Goal: Task Accomplishment & Management: Use online tool/utility

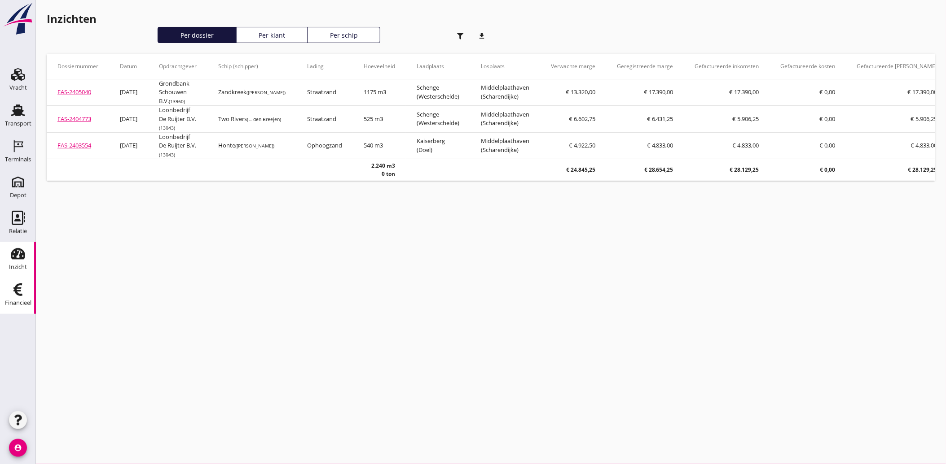
click at [19, 303] on div "Financieel" at bounding box center [18, 303] width 26 height 6
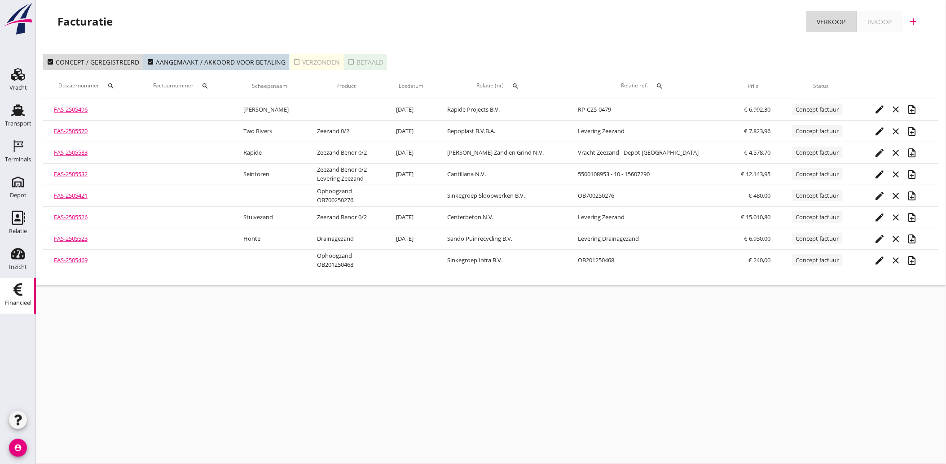
click at [519, 84] on icon "search" at bounding box center [515, 86] width 7 height 7
click at [551, 107] on input "text" at bounding box center [579, 112] width 93 height 14
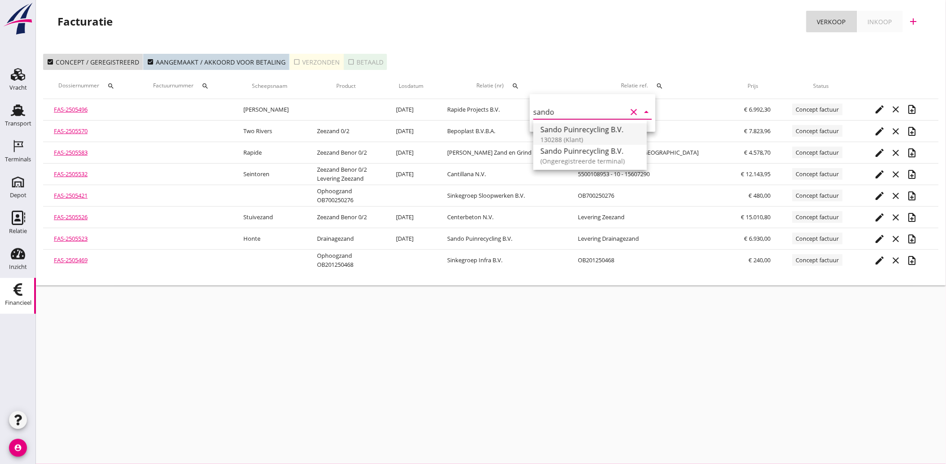
click at [561, 131] on div "Sando Puinrecycling B.V." at bounding box center [589, 129] width 99 height 11
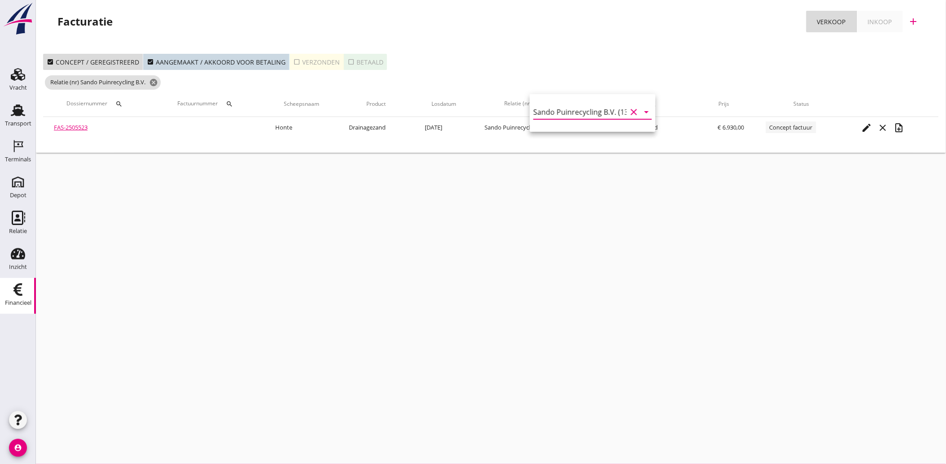
type input "Sando Puinrecycling B.V. (130288)"
click at [294, 59] on icon "check_box_outline_blank" at bounding box center [296, 61] width 7 height 7
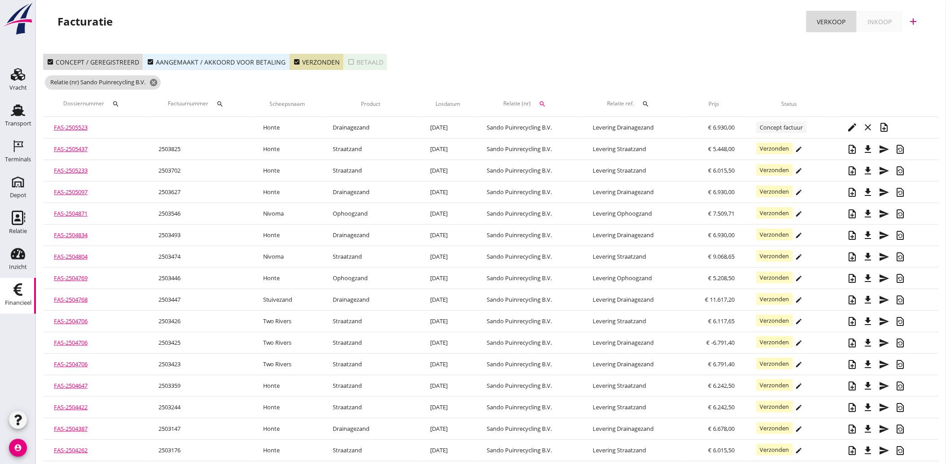
drag, startPoint x: 290, startPoint y: 61, endPoint x: 258, endPoint y: 67, distance: 33.0
click at [293, 61] on icon "check_box" at bounding box center [296, 61] width 7 height 7
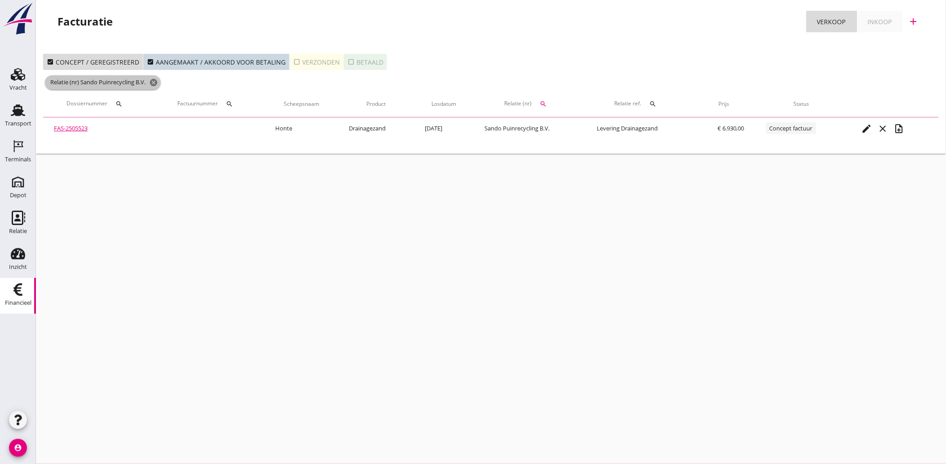
click at [158, 83] on icon "cancel" at bounding box center [153, 82] width 9 height 9
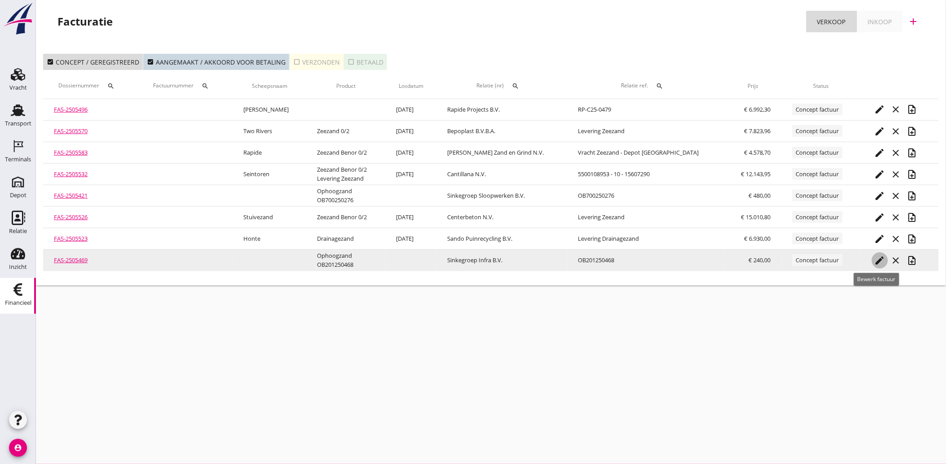
click at [877, 258] on icon "edit" at bounding box center [879, 260] width 11 height 11
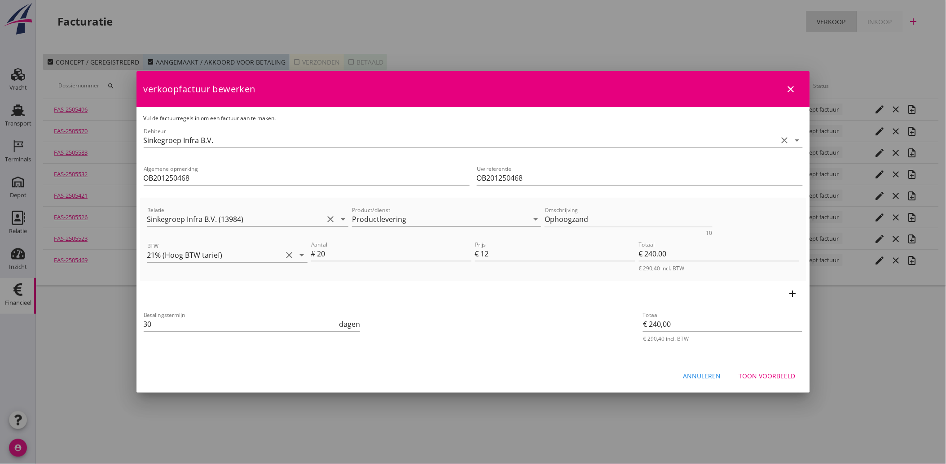
click at [775, 373] on div "Toon voorbeeld" at bounding box center [767, 376] width 57 height 9
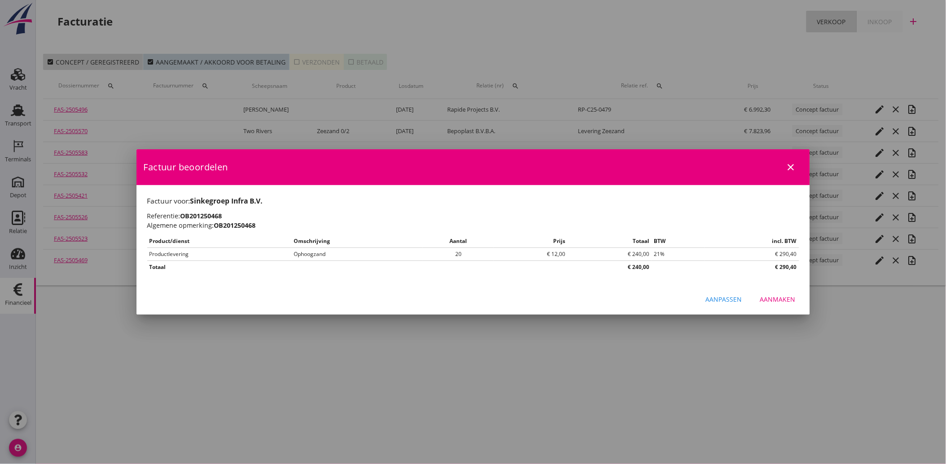
click at [792, 302] on div "Aanmaken" at bounding box center [777, 299] width 35 height 9
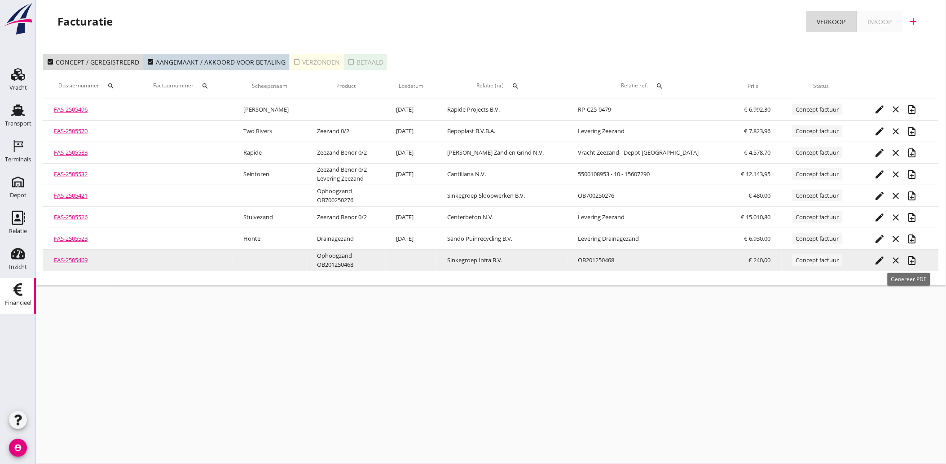
click at [908, 255] on icon "note_add" at bounding box center [912, 260] width 11 height 11
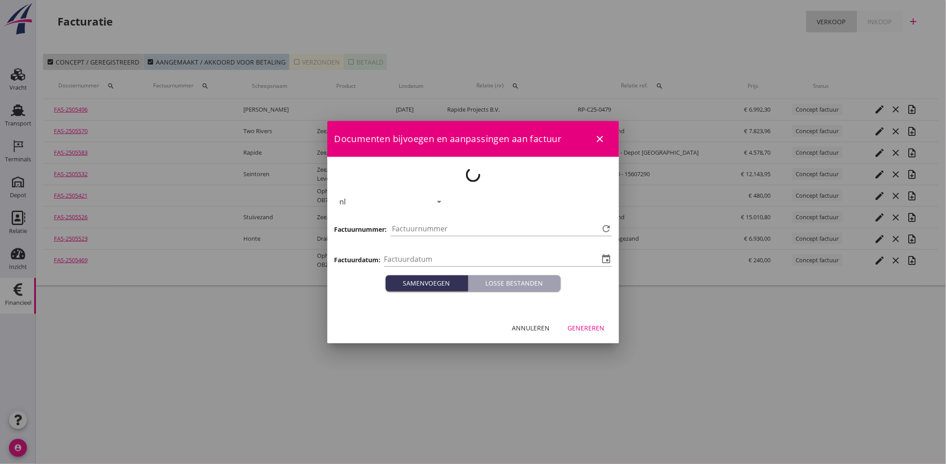
type input "[DATE]"
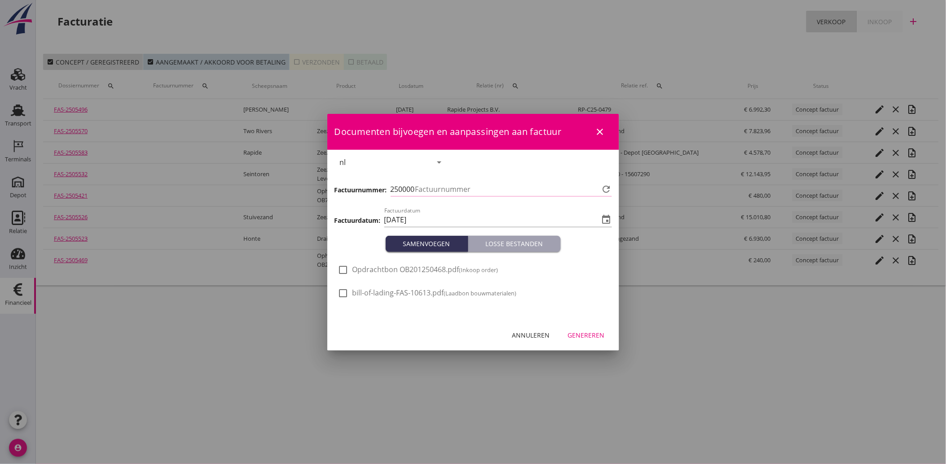
type input "3895"
click at [340, 271] on div at bounding box center [343, 270] width 15 height 15
checkbox input "true"
click at [583, 325] on div "Annuleren Genereren" at bounding box center [473, 335] width 292 height 31
click at [589, 332] on div "Genereren" at bounding box center [586, 335] width 37 height 9
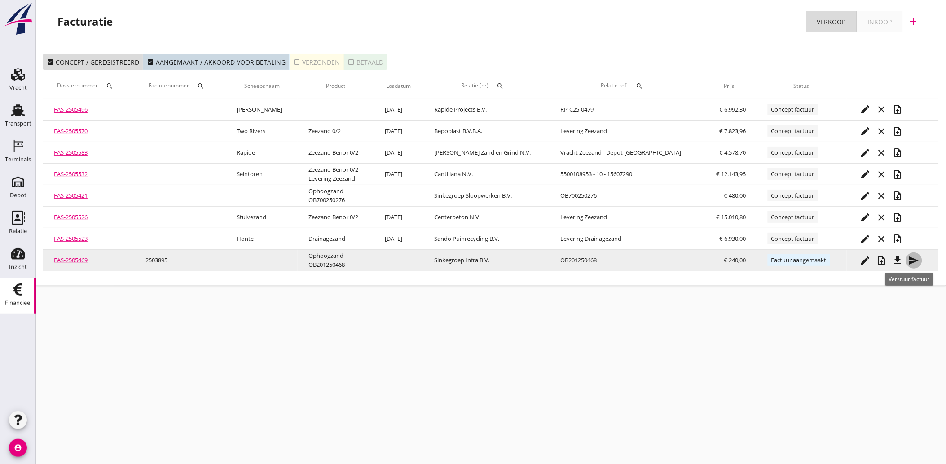
click at [911, 260] on icon "send" at bounding box center [913, 260] width 11 height 11
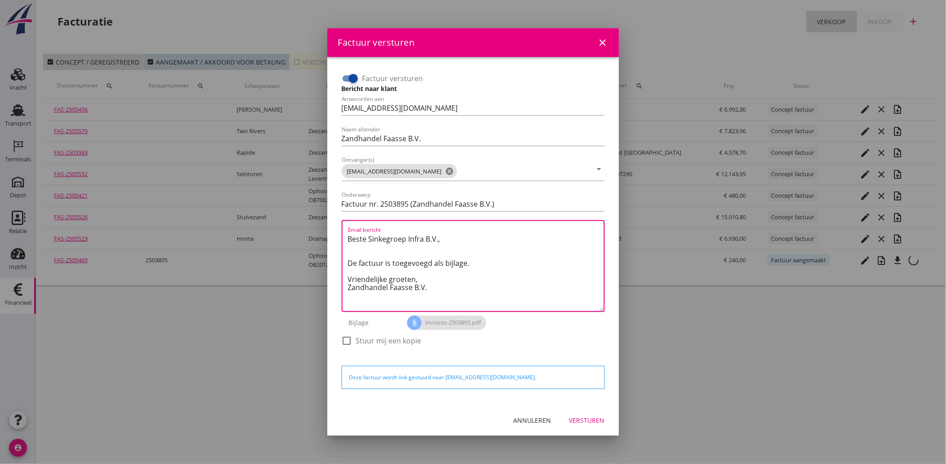
drag, startPoint x: 440, startPoint y: 288, endPoint x: 342, endPoint y: 225, distance: 116.9
click at [342, 225] on div "Email bericht Beste Sinkegroep Infra B.V., De factuur is toegevoegd als bijlage…" at bounding box center [473, 266] width 263 height 92
paste textarea "Geachte heer/mevrouw, Hierbij zenden wij u onze factuur i.v.m. de door ons aan …"
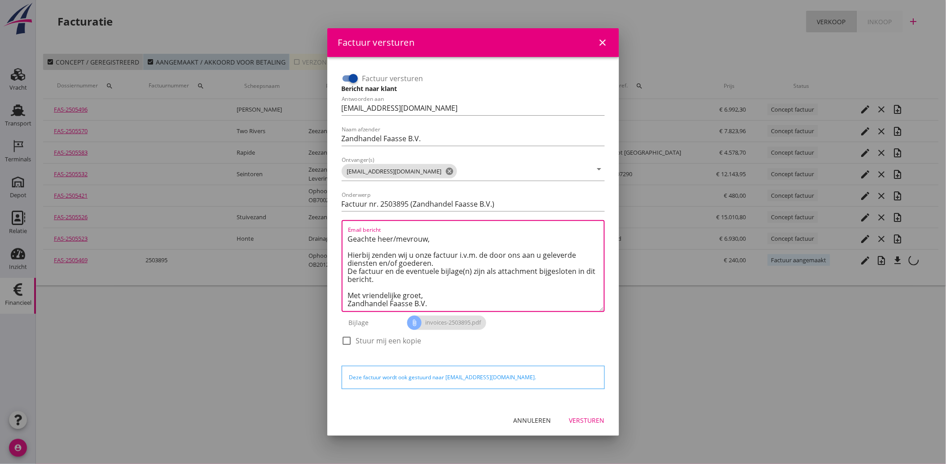
scroll to position [5, 0]
type textarea "Geachte heer/mevrouw, Hierbij zenden wij u onze factuur i.v.m. de door ons aan …"
click at [587, 416] on div "Versturen" at bounding box center [586, 420] width 35 height 9
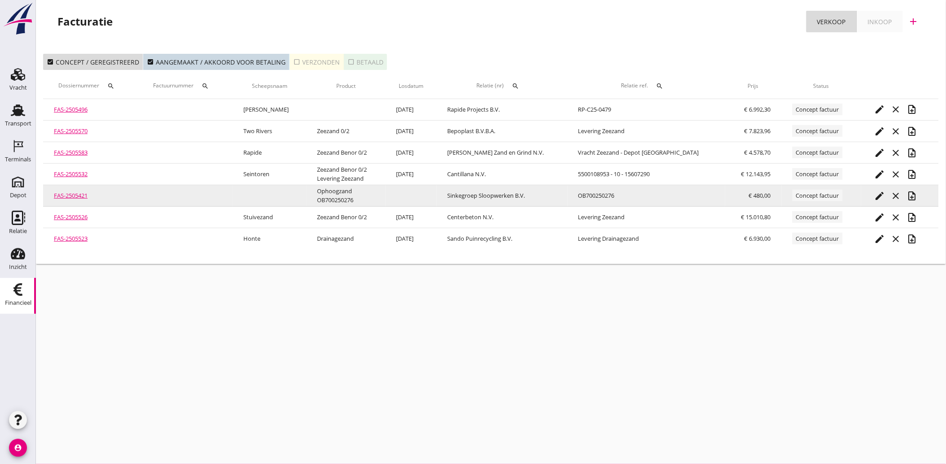
click at [874, 195] on icon "edit" at bounding box center [879, 196] width 11 height 11
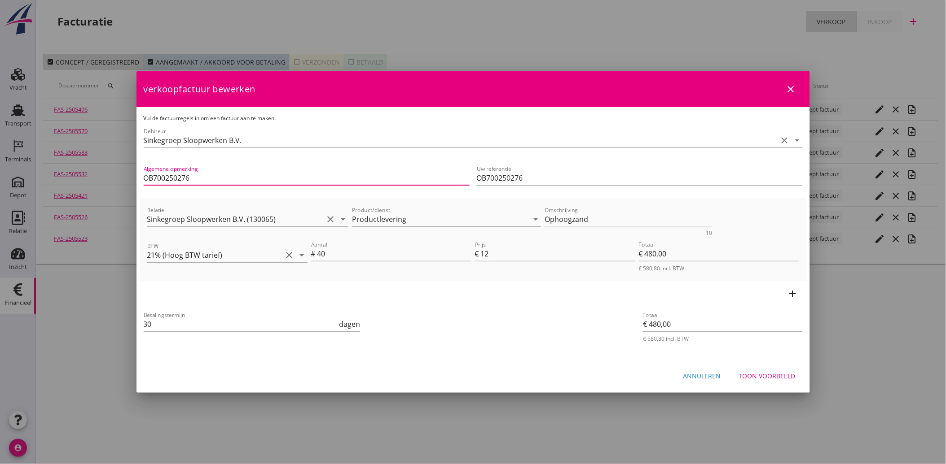
drag, startPoint x: 230, startPoint y: 180, endPoint x: 70, endPoint y: 184, distance: 160.7
click at [71, 184] on div "21% (Hoog BTW tarief) 9% (Laag BTW tarief) 0% (BTW vrij) 0% (BTW verlegd) Produ…" at bounding box center [473, 232] width 946 height 464
click at [488, 340] on div "Betalingstermijn 30 dagen" at bounding box center [362, 325] width 440 height 34
click at [765, 377] on div "Toon voorbeeld" at bounding box center [767, 376] width 57 height 9
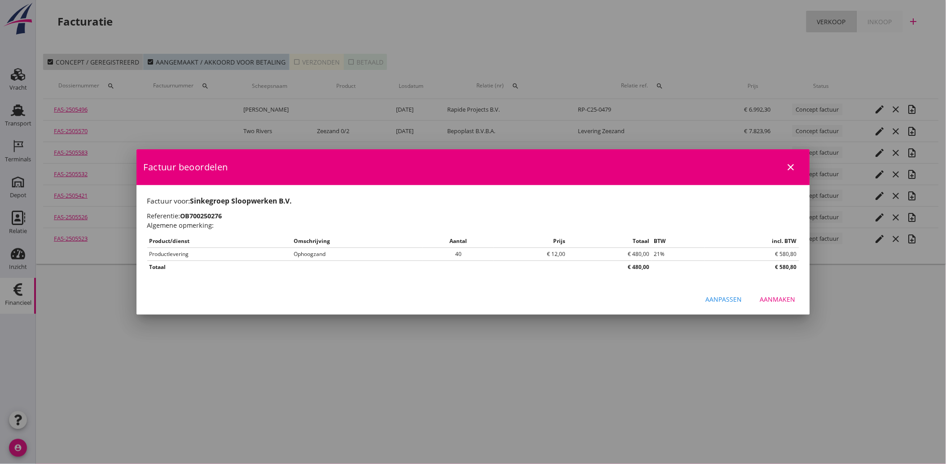
click at [787, 303] on div "Aanmaken" at bounding box center [777, 299] width 35 height 9
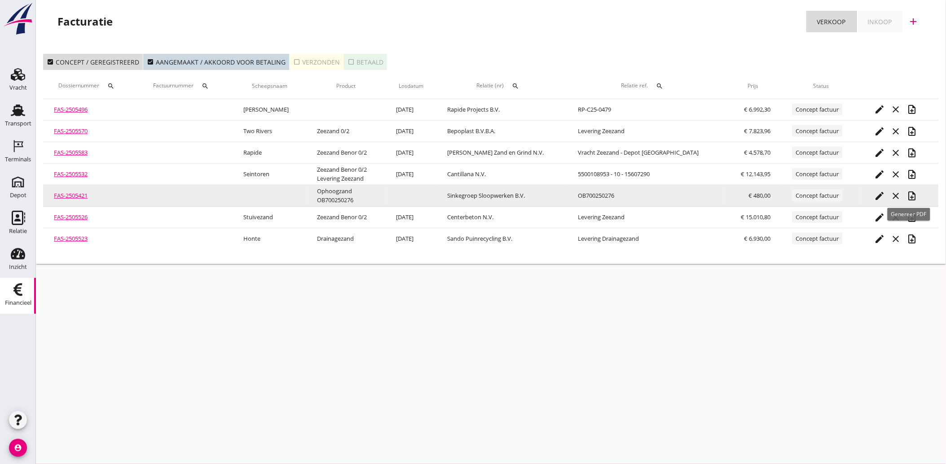
click at [907, 194] on icon "note_add" at bounding box center [912, 196] width 11 height 11
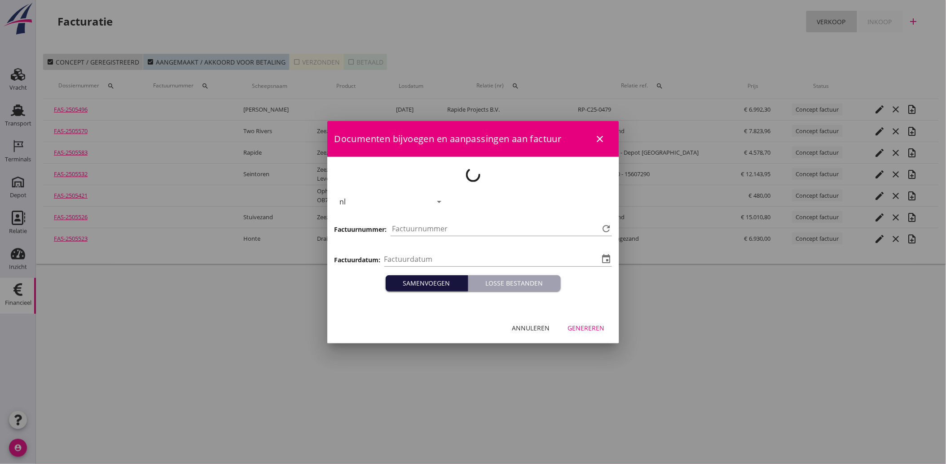
type input "[DATE]"
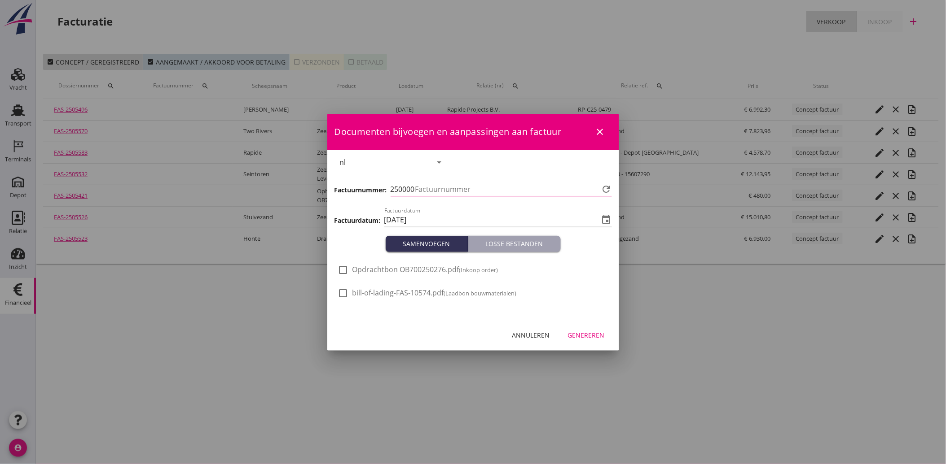
type input "3896"
click at [357, 274] on span "Opdrachtbon OB700250276.pdf (Inkoop order)" at bounding box center [425, 269] width 146 height 9
checkbox input "true"
click at [583, 333] on div "Genereren" at bounding box center [586, 335] width 37 height 9
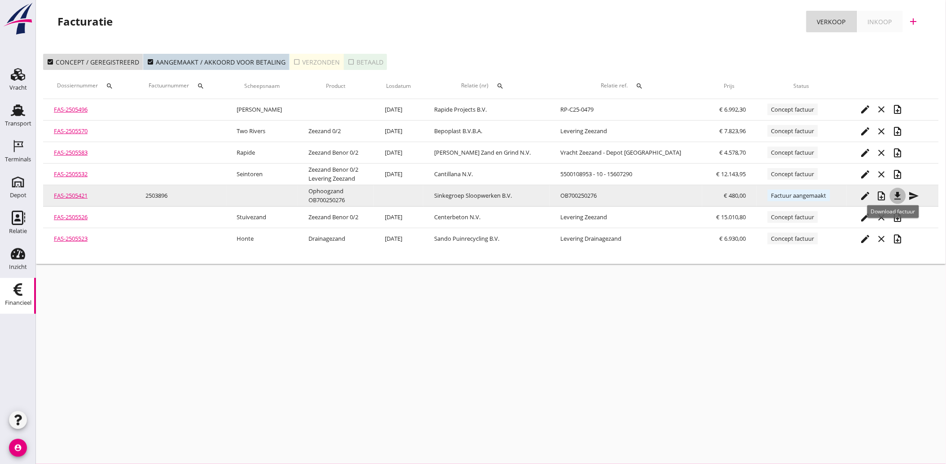
click at [889, 193] on div "file_download" at bounding box center [897, 196] width 16 height 11
click at [909, 192] on icon "send" at bounding box center [913, 196] width 11 height 11
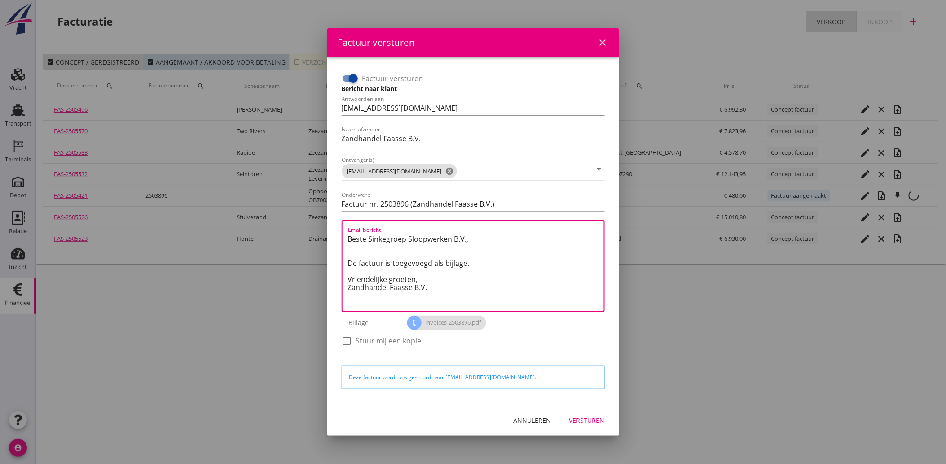
drag, startPoint x: 439, startPoint y: 290, endPoint x: 333, endPoint y: 236, distance: 119.4
click at [333, 236] on div "Factuur versturen Bericht naar klant Antwoorden aan [EMAIL_ADDRESS][DOMAIN_NAME…" at bounding box center [473, 231] width 292 height 348
paste textarea "Geachte heer/mevrouw, Hierbij zenden wij u onze factuur i.v.m. de door ons aan …"
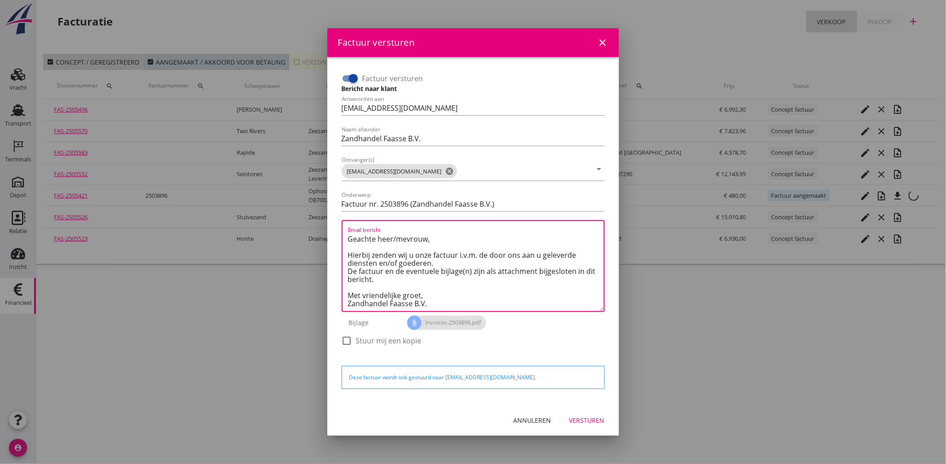
type textarea "Geachte heer/mevrouw, Hierbij zenden wij u onze factuur i.v.m. de door ons aan …"
click at [588, 420] on div "Versturen" at bounding box center [586, 420] width 35 height 9
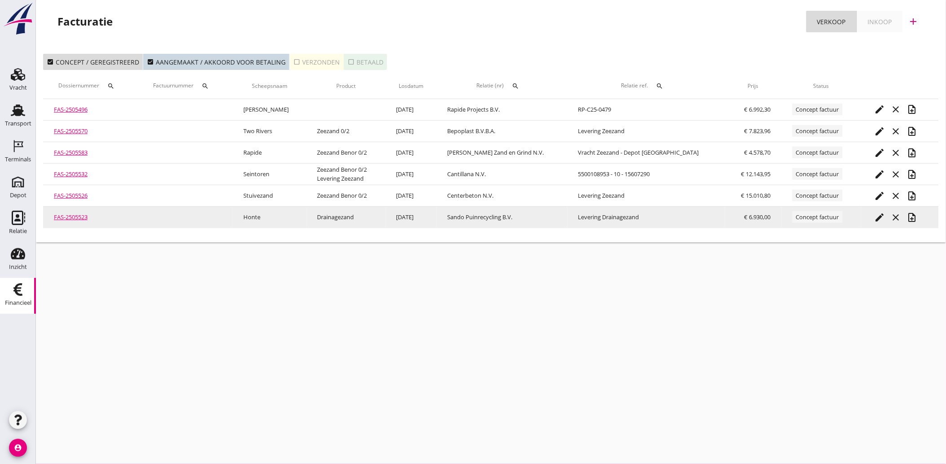
click at [877, 217] on icon "edit" at bounding box center [879, 217] width 11 height 11
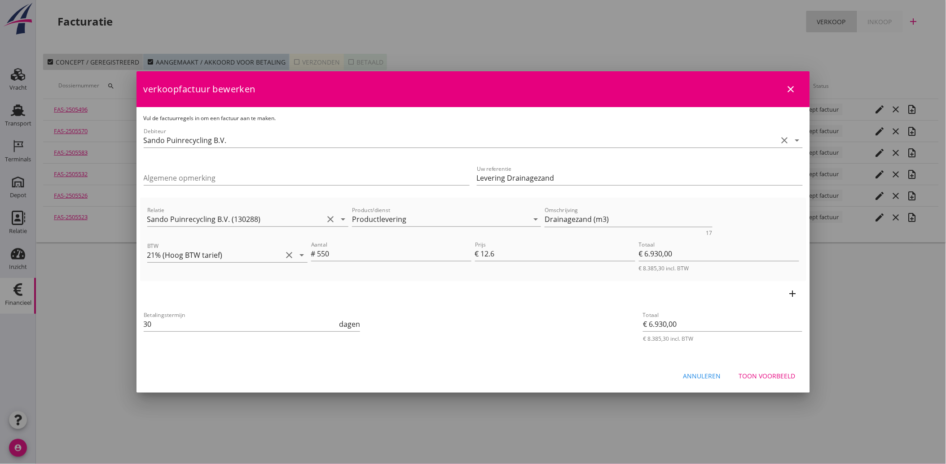
click at [534, 301] on div "add" at bounding box center [473, 293] width 666 height 25
click at [764, 368] on button "Toon voorbeeld" at bounding box center [767, 376] width 71 height 16
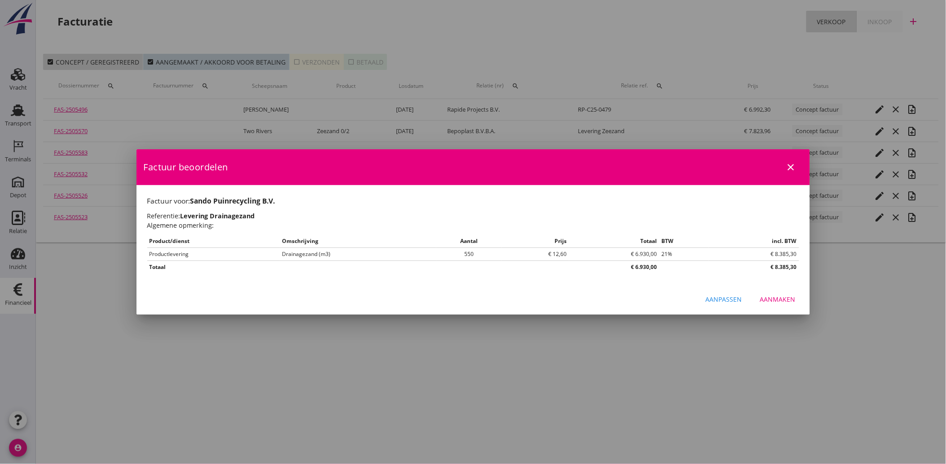
click at [771, 295] on div "Aanmaken" at bounding box center [777, 299] width 35 height 9
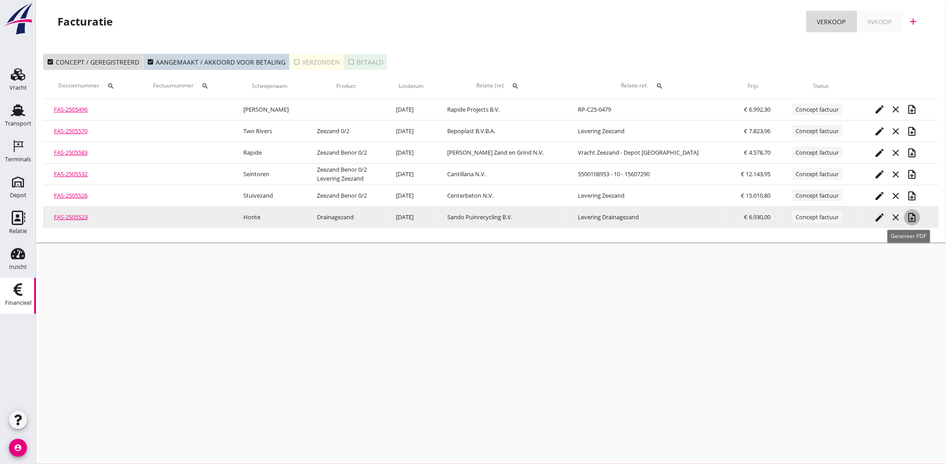
click at [907, 214] on icon "note_add" at bounding box center [912, 217] width 11 height 11
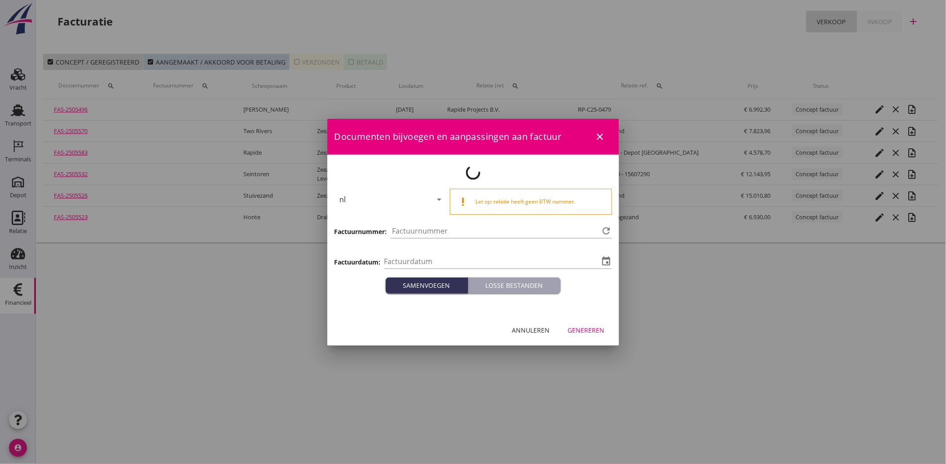
type input "[DATE]"
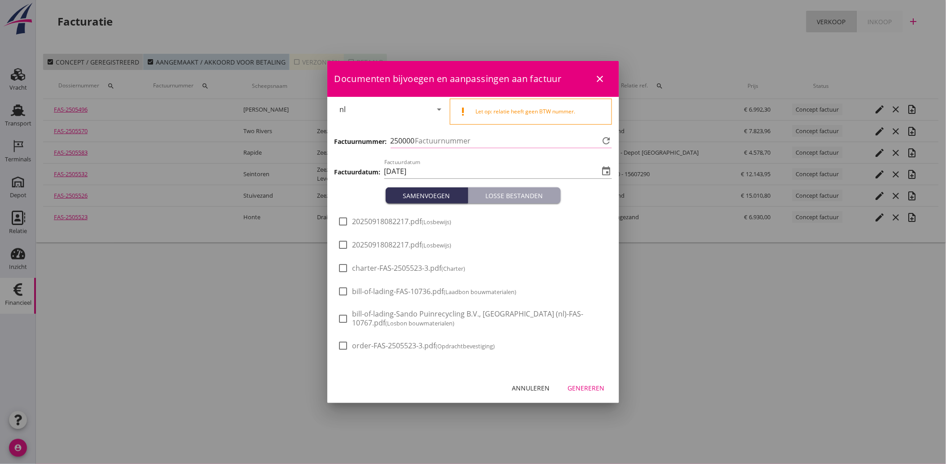
type input "3897"
click at [356, 220] on span "20250918082217.pdf (Losbewijs)" at bounding box center [401, 221] width 99 height 9
checkbox input "true"
click at [584, 380] on button "Genereren" at bounding box center [586, 388] width 51 height 16
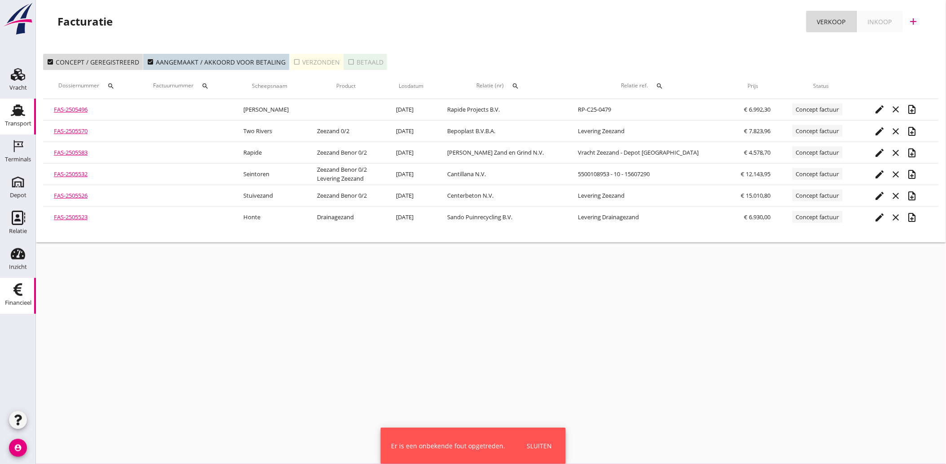
click at [18, 115] on use at bounding box center [18, 111] width 14 height 12
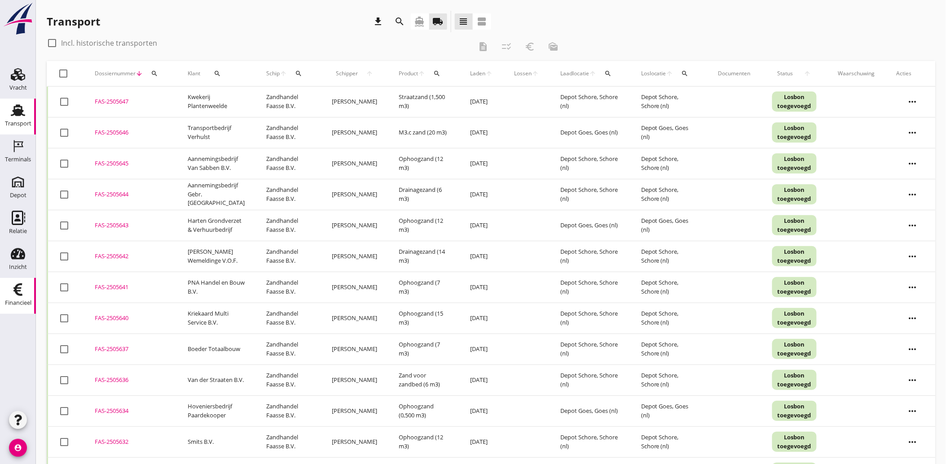
click at [18, 290] on icon "Financieel" at bounding box center [18, 290] width 14 height 14
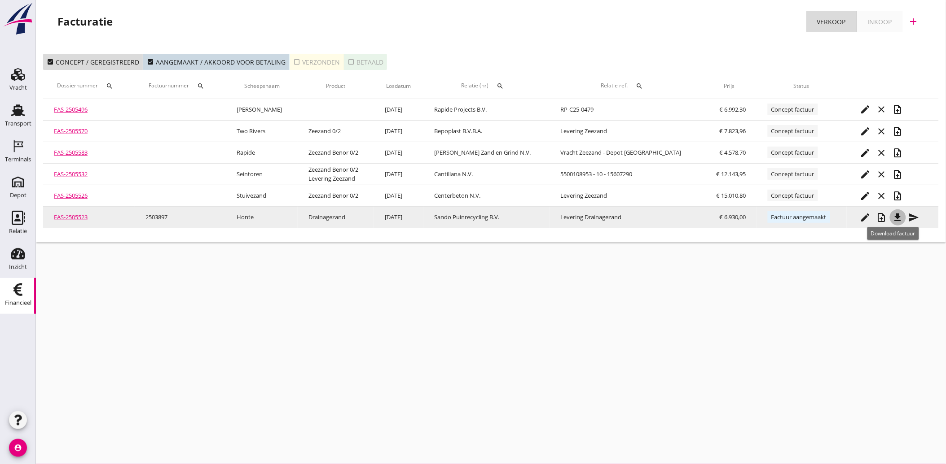
click at [892, 216] on icon "file_download" at bounding box center [897, 217] width 11 height 11
click at [910, 217] on icon "send" at bounding box center [913, 217] width 11 height 11
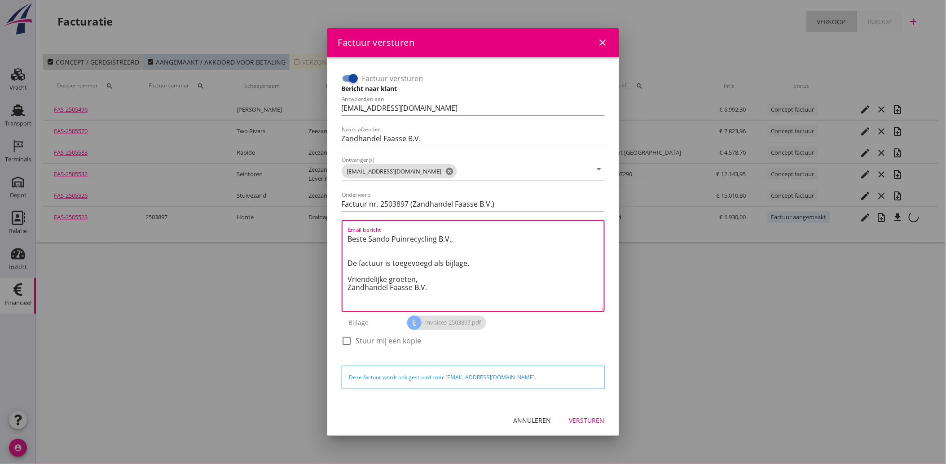
drag, startPoint x: 438, startPoint y: 295, endPoint x: 320, endPoint y: 223, distance: 138.6
click at [320, 223] on div "Factuur versturen close Factuur versturen Bericht naar klant Antwoorden aan [EM…" at bounding box center [473, 232] width 946 height 464
paste textarea "Geachte heer/mevrouw, Hierbij zenden wij u onze factuur i.v.m. de door ons aan …"
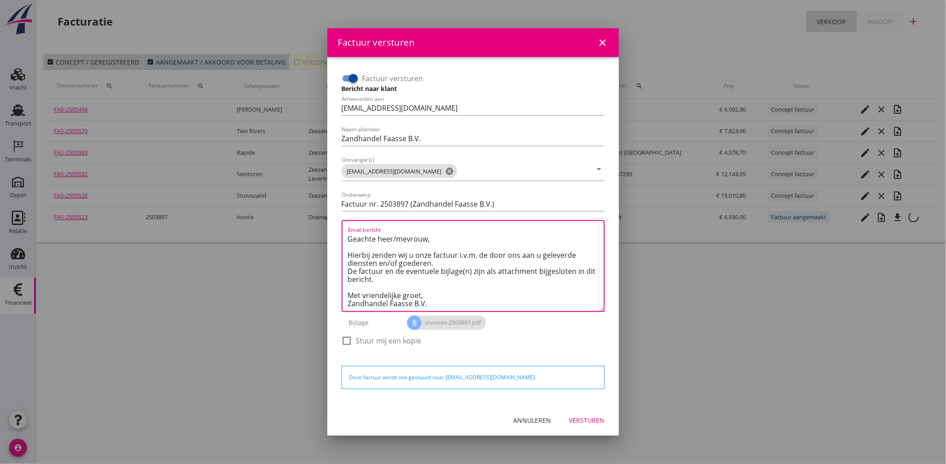
scroll to position [5, 0]
type textarea "Geachte heer/mevrouw, Hierbij zenden wij u onze factuur i.v.m. de door ons aan …"
click at [584, 425] on div "Versturen" at bounding box center [586, 420] width 35 height 9
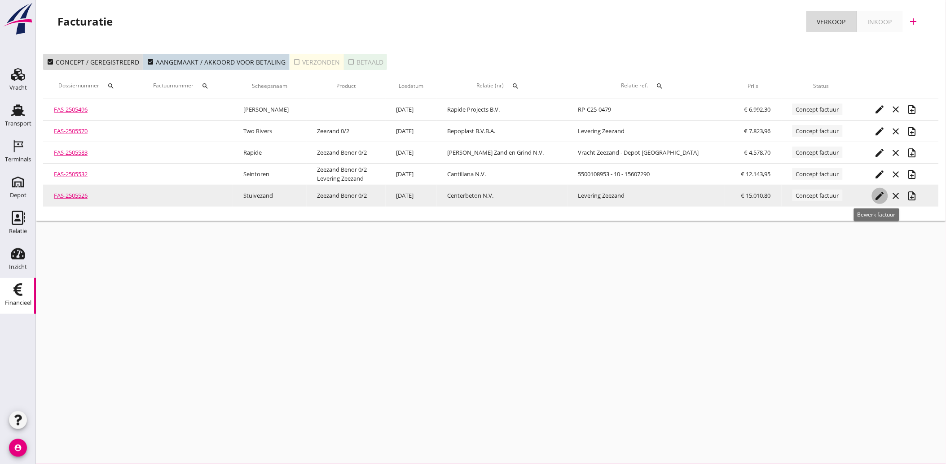
click at [874, 194] on icon "edit" at bounding box center [879, 196] width 11 height 11
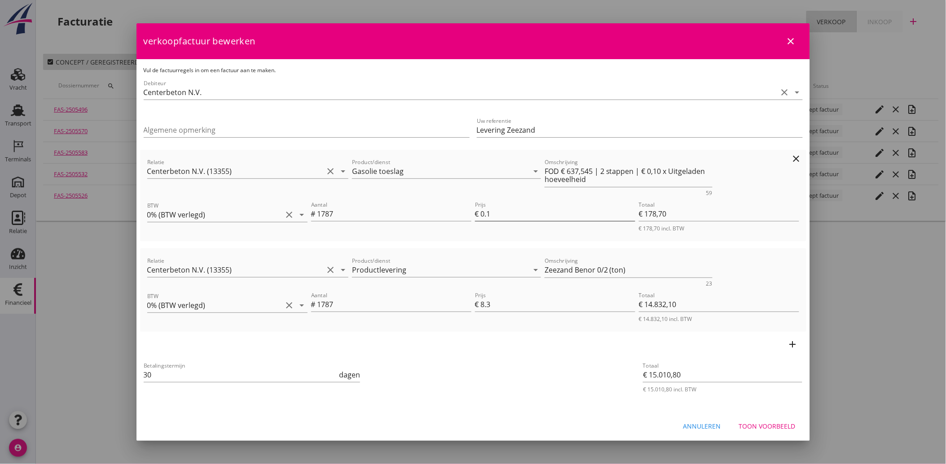
click at [505, 213] on input "0.1" at bounding box center [558, 214] width 154 height 14
type input "0.10"
click at [463, 381] on div "Betalingstermijn 30 dagen" at bounding box center [362, 376] width 440 height 34
click at [762, 425] on div "Toon voorbeeld" at bounding box center [767, 426] width 57 height 9
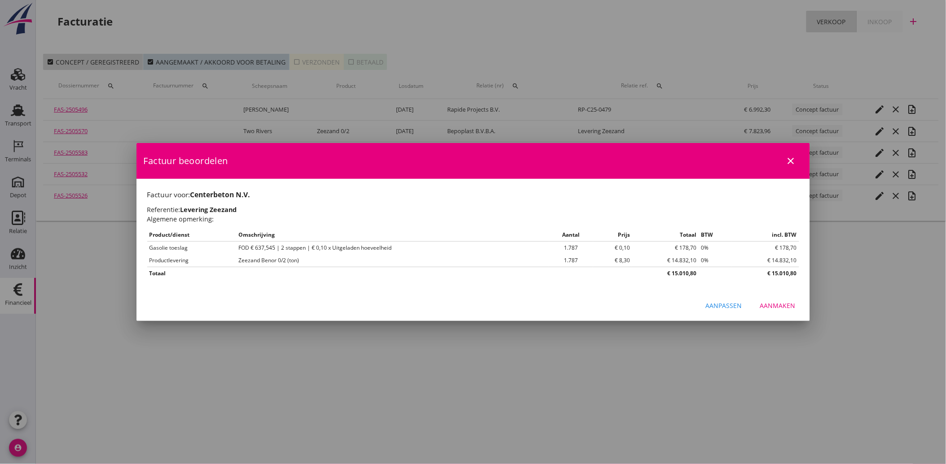
click at [772, 306] on div "Aanmaken" at bounding box center [777, 305] width 35 height 9
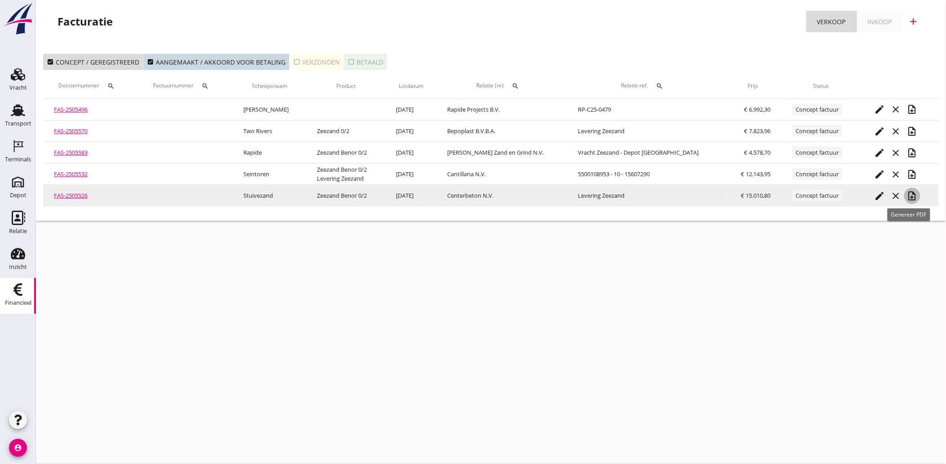
click at [909, 194] on icon "note_add" at bounding box center [912, 196] width 11 height 11
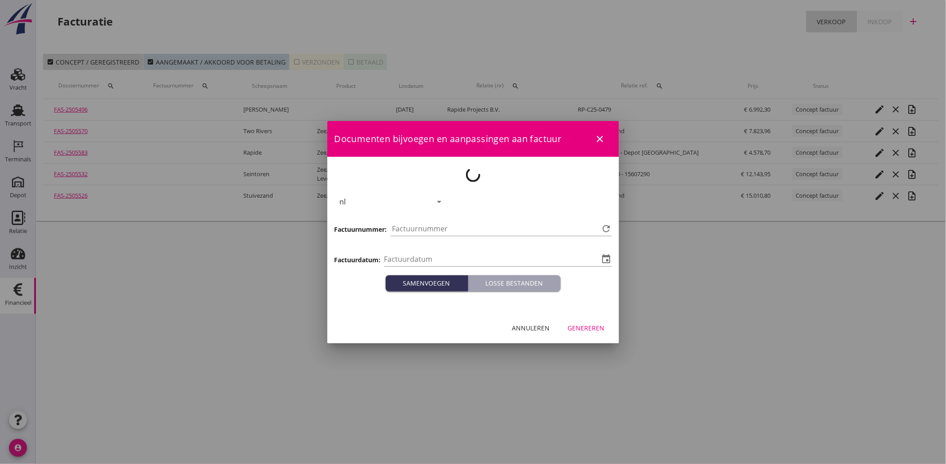
type input "[DATE]"
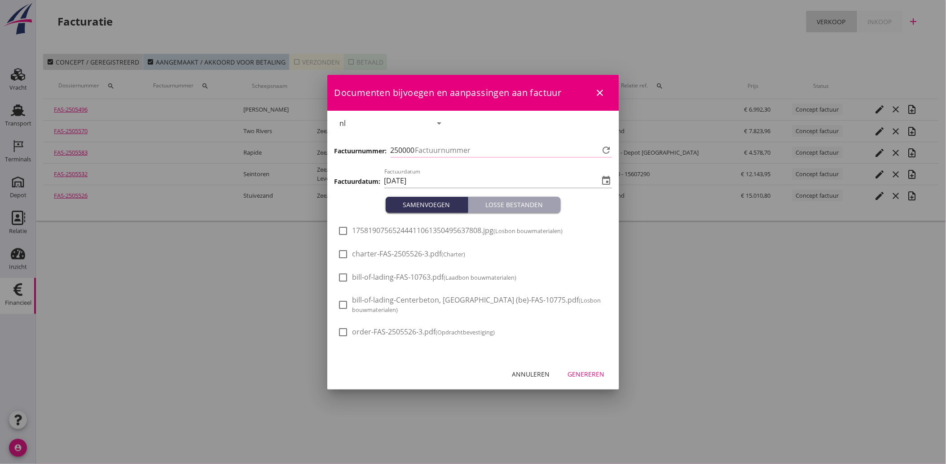
type input "3898"
click at [424, 228] on span "17581907565244411061350495637808.jpg (Losbon bouwmaterialen)" at bounding box center [457, 230] width 210 height 9
checkbox input "true"
click at [575, 373] on div "Genereren" at bounding box center [586, 374] width 37 height 9
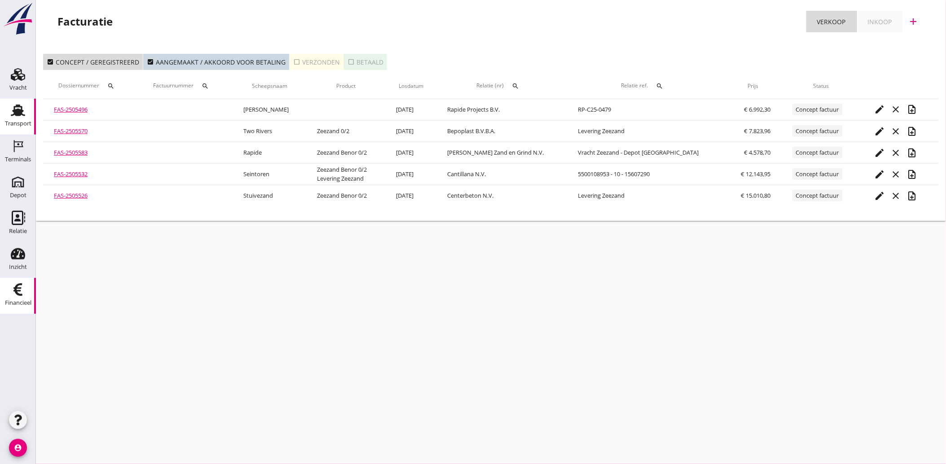
click at [8, 113] on div "Transport" at bounding box center [18, 110] width 22 height 14
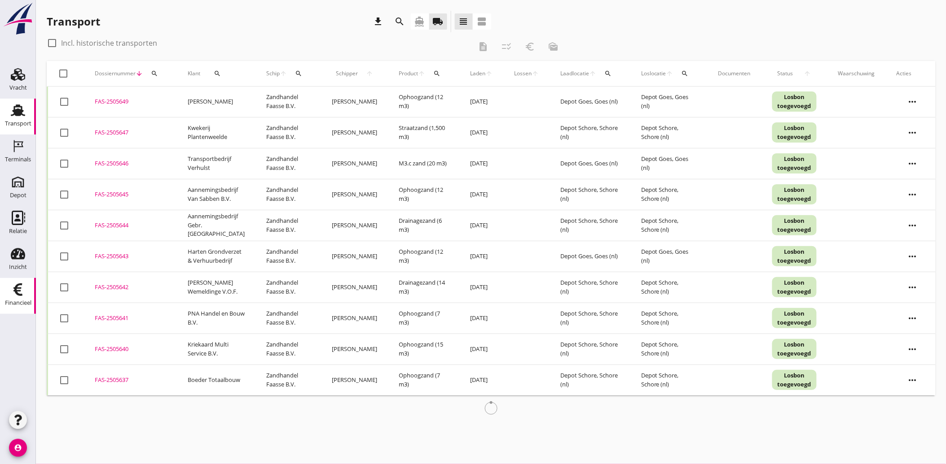
click at [21, 289] on icon "Financieel" at bounding box center [18, 290] width 14 height 14
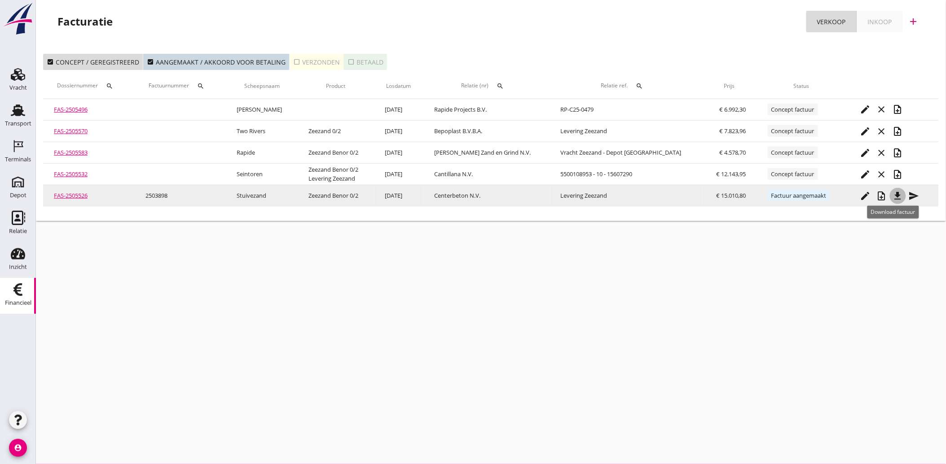
click at [892, 198] on icon "file_download" at bounding box center [897, 196] width 11 height 11
click at [908, 193] on icon "send" at bounding box center [913, 196] width 11 height 11
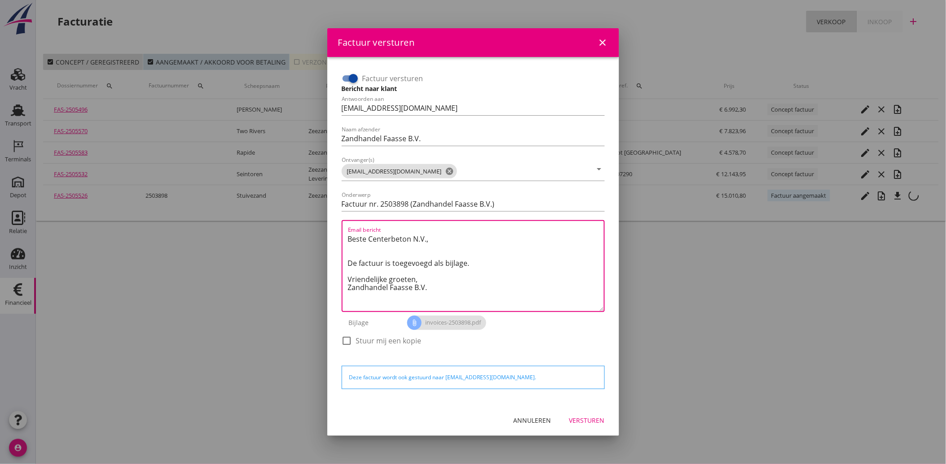
drag, startPoint x: 446, startPoint y: 289, endPoint x: 314, endPoint y: 221, distance: 148.3
click at [315, 221] on div "Factuur versturen close Factuur versturen Bericht naar klant Antwoorden aan [EM…" at bounding box center [473, 232] width 946 height 464
paste textarea "Geachte heer/mevrouw, Hierbij zenden wij u onze factuur i.v.m. de door ons aan …"
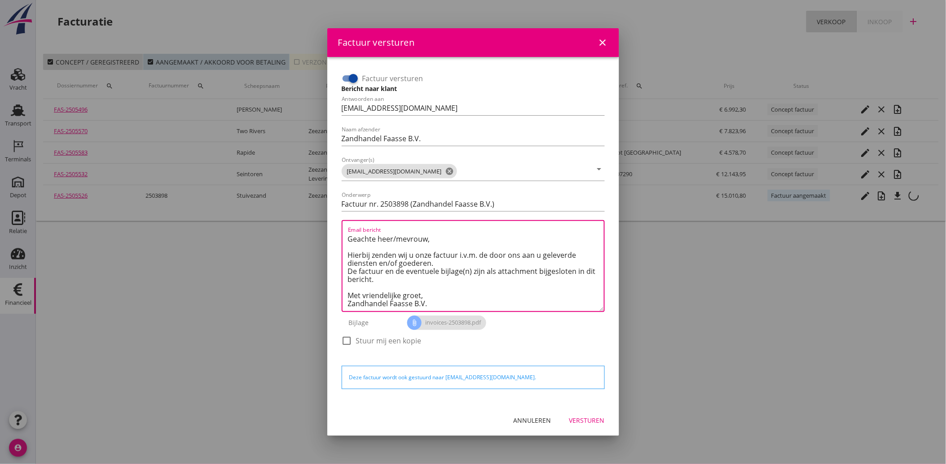
scroll to position [5, 0]
type textarea "Geachte heer/mevrouw, Hierbij zenden wij u onze factuur i.v.m. de door ons aan …"
click at [586, 421] on div "Versturen" at bounding box center [586, 420] width 35 height 9
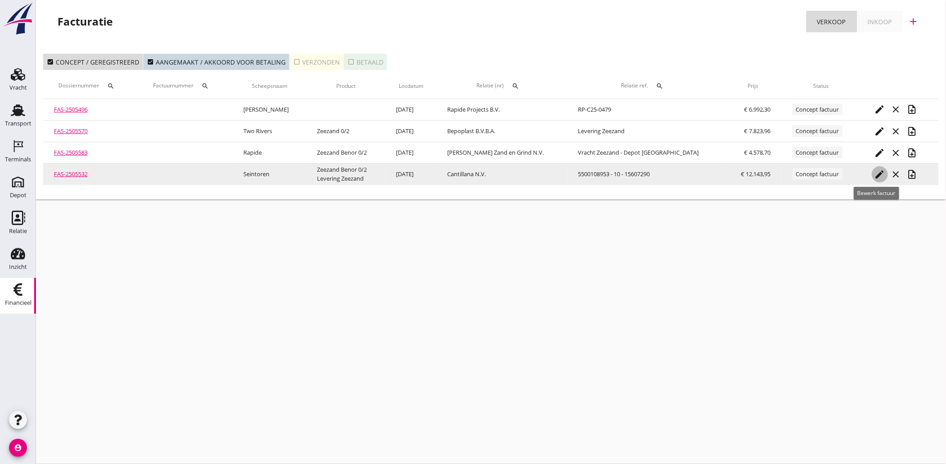
click at [874, 171] on icon "edit" at bounding box center [879, 174] width 11 height 11
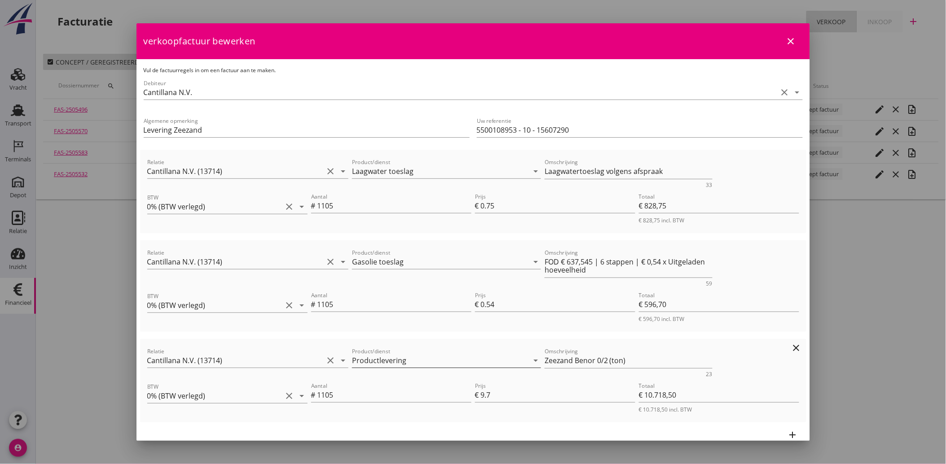
scroll to position [92, 0]
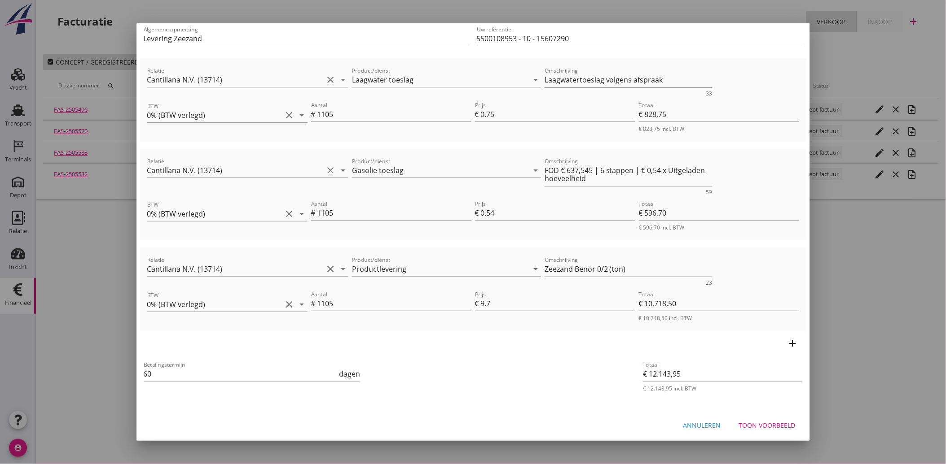
click at [772, 423] on div "Toon voorbeeld" at bounding box center [767, 425] width 57 height 9
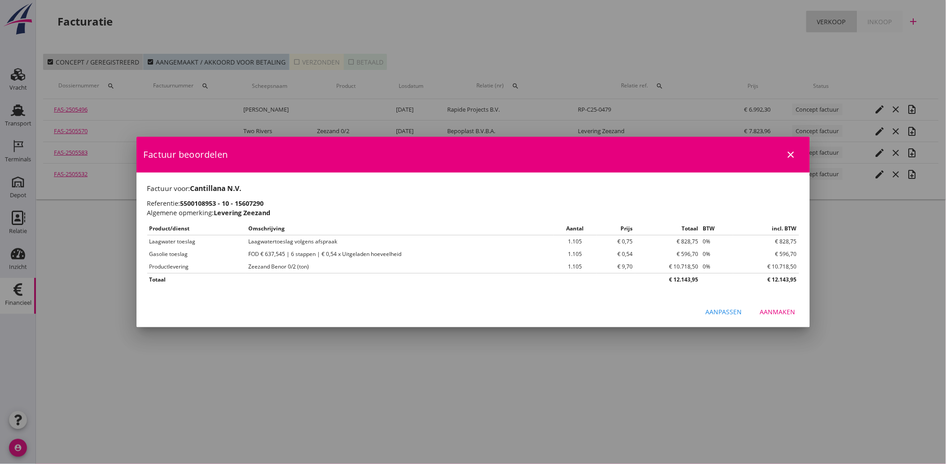
scroll to position [0, 0]
click at [788, 308] on div "Aanmaken" at bounding box center [777, 311] width 35 height 9
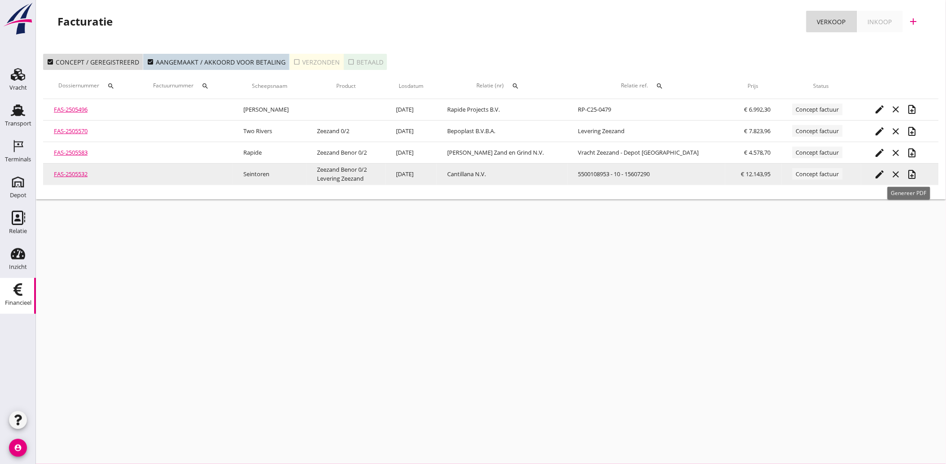
click at [908, 171] on icon "note_add" at bounding box center [912, 174] width 11 height 11
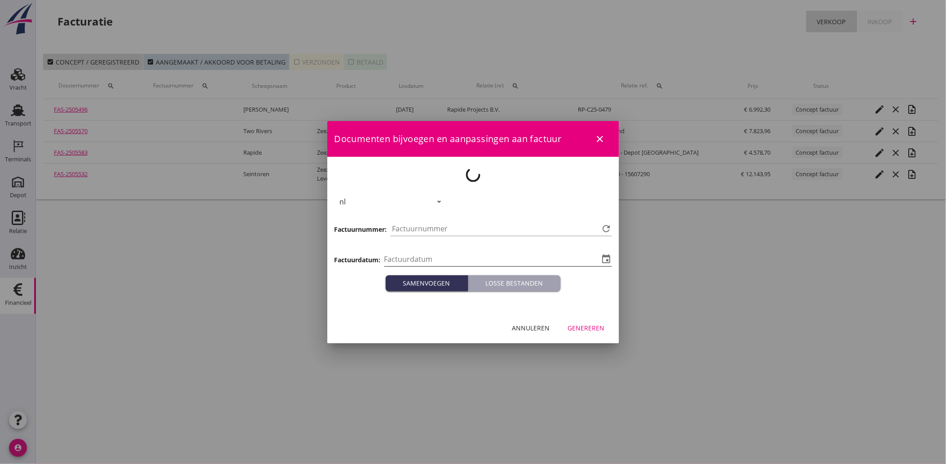
type input "[DATE]"
type input "3899"
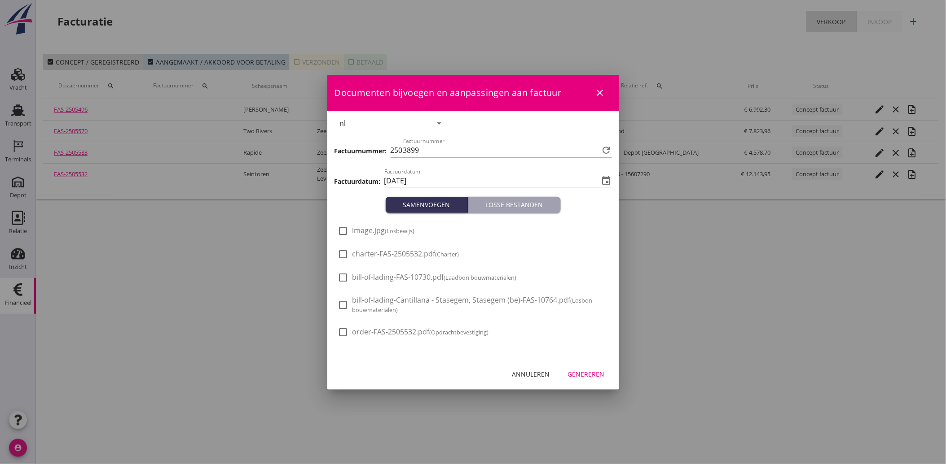
drag, startPoint x: 395, startPoint y: 232, endPoint x: 416, endPoint y: 241, distance: 22.5
click at [395, 232] on small "(Losbewijs)" at bounding box center [400, 231] width 30 height 8
checkbox input "true"
click at [589, 372] on div "Genereren" at bounding box center [586, 374] width 37 height 9
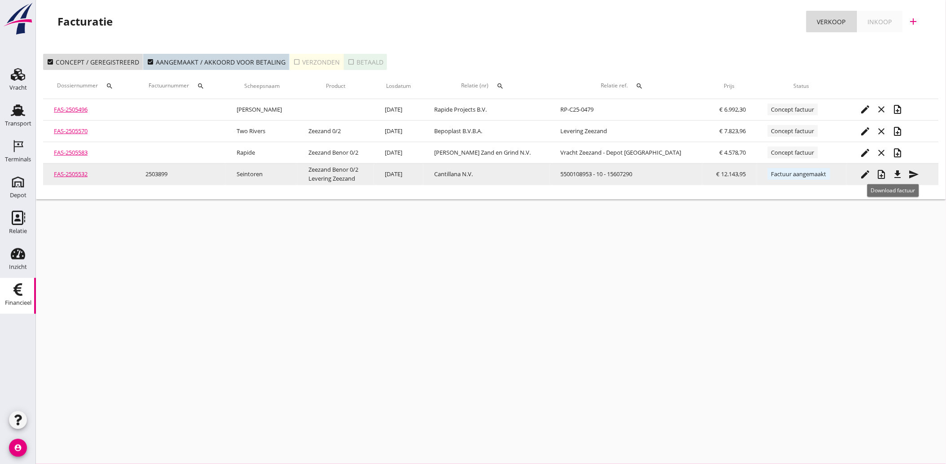
click at [895, 174] on icon "file_download" at bounding box center [897, 174] width 11 height 11
click at [908, 174] on icon "send" at bounding box center [913, 174] width 11 height 11
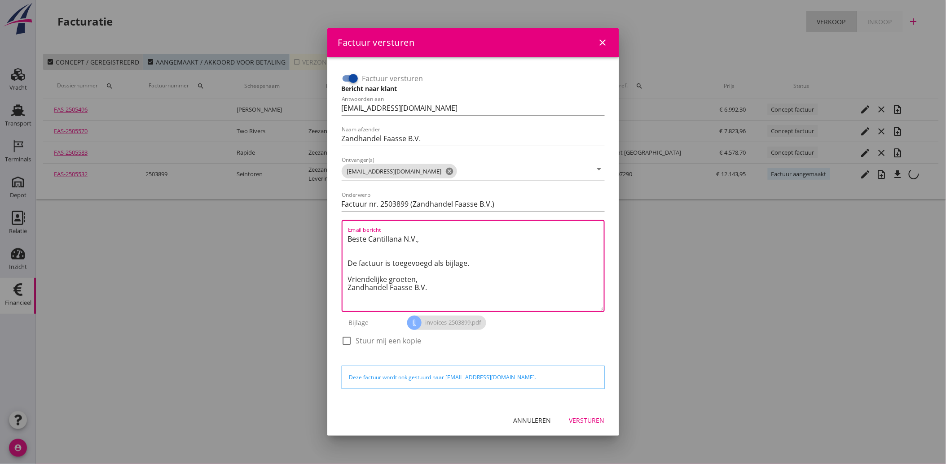
drag, startPoint x: 442, startPoint y: 292, endPoint x: 318, endPoint y: 229, distance: 139.9
click at [318, 229] on div "Factuur versturen close Factuur versturen Bericht naar klant Antwoorden aan [EM…" at bounding box center [473, 232] width 946 height 464
paste textarea "Geachte heer/mevrouw, Hierbij zenden wij u onze factuur i.v.m. de door ons aan …"
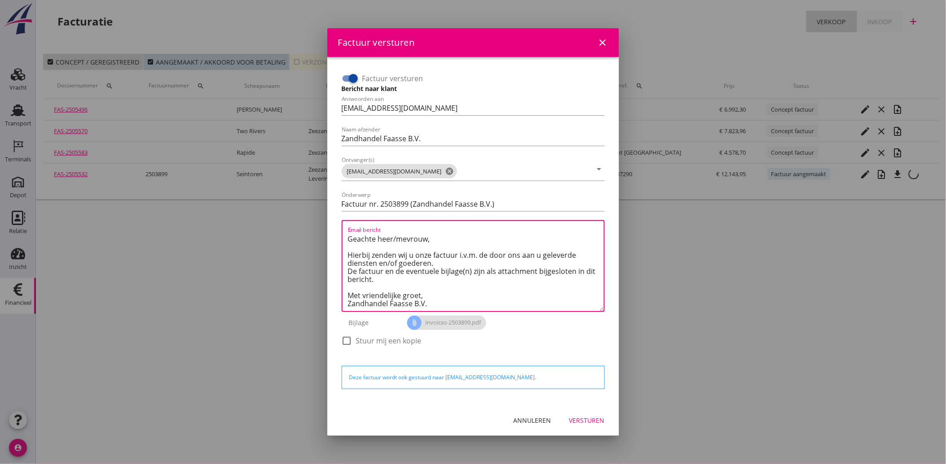
scroll to position [5, 0]
type textarea "Geachte heer/mevrouw, Hierbij zenden wij u onze factuur i.v.m. de door ons aan …"
click at [586, 420] on div "Versturen" at bounding box center [586, 420] width 35 height 9
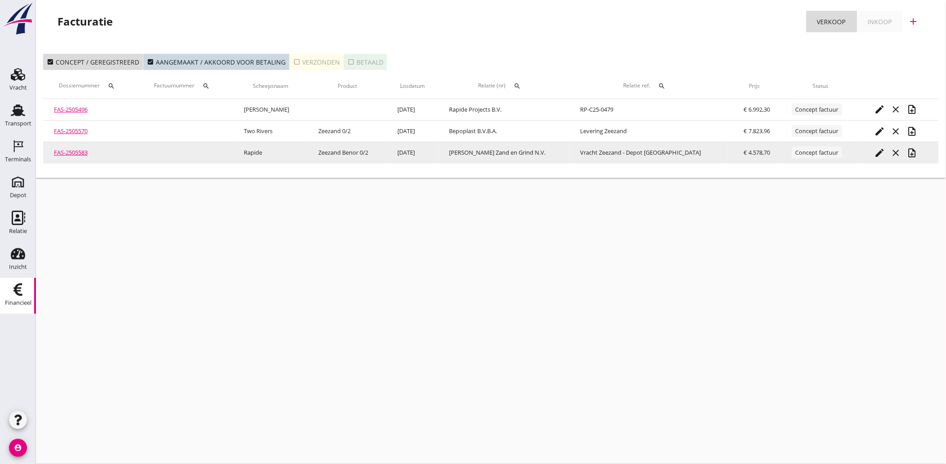
click at [874, 152] on icon "edit" at bounding box center [879, 153] width 11 height 11
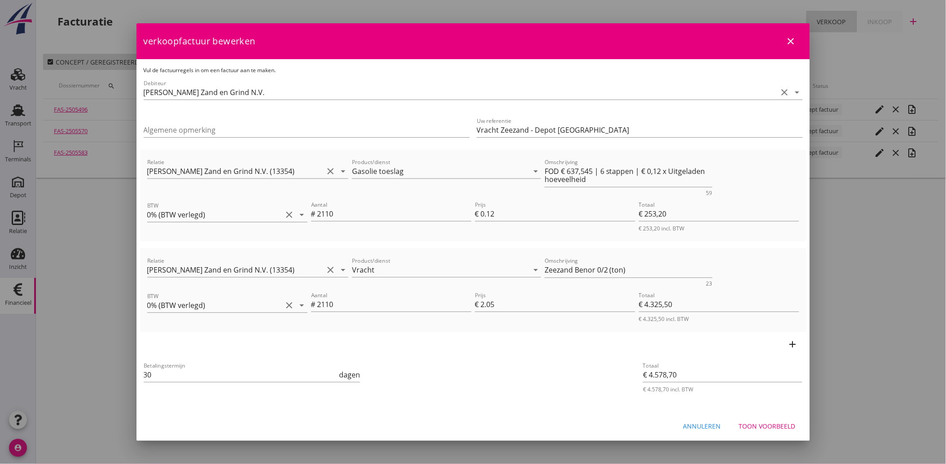
click at [770, 423] on div "Toon voorbeeld" at bounding box center [767, 426] width 57 height 9
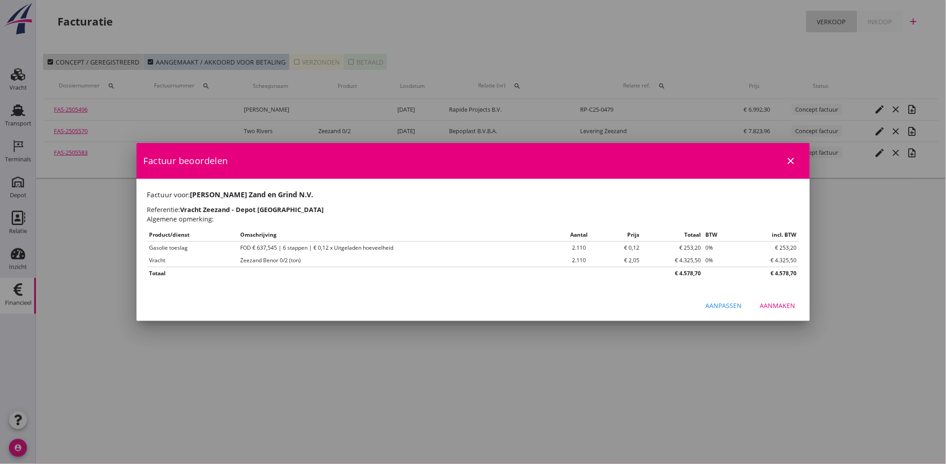
click at [782, 306] on div "Aanmaken" at bounding box center [777, 305] width 35 height 9
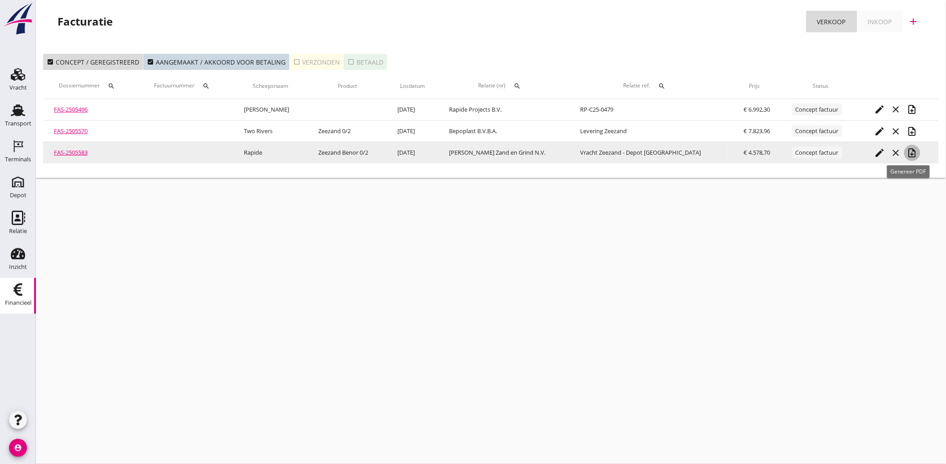
click at [910, 153] on icon "note_add" at bounding box center [912, 153] width 11 height 11
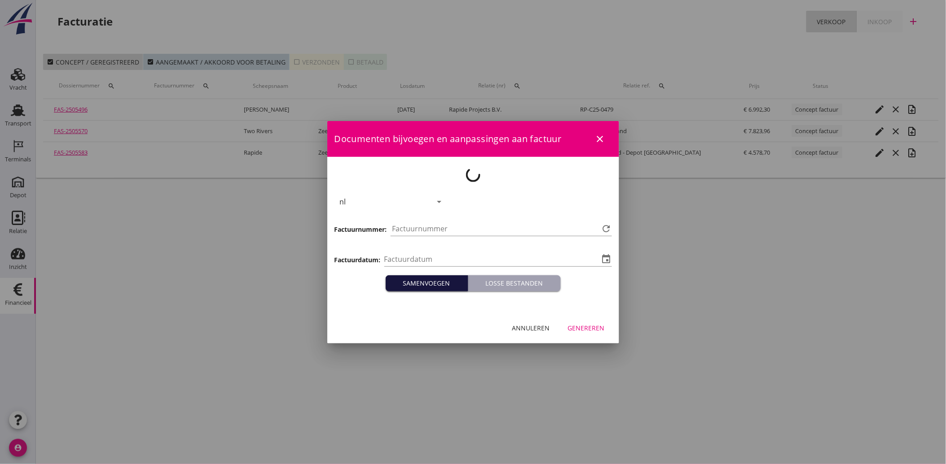
type input "[DATE]"
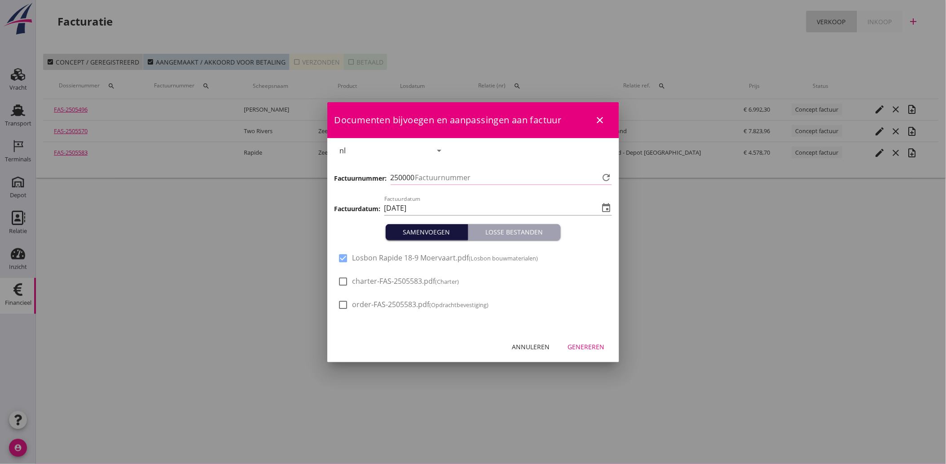
type input "3900"
click at [598, 342] on div "Genereren" at bounding box center [586, 346] width 37 height 9
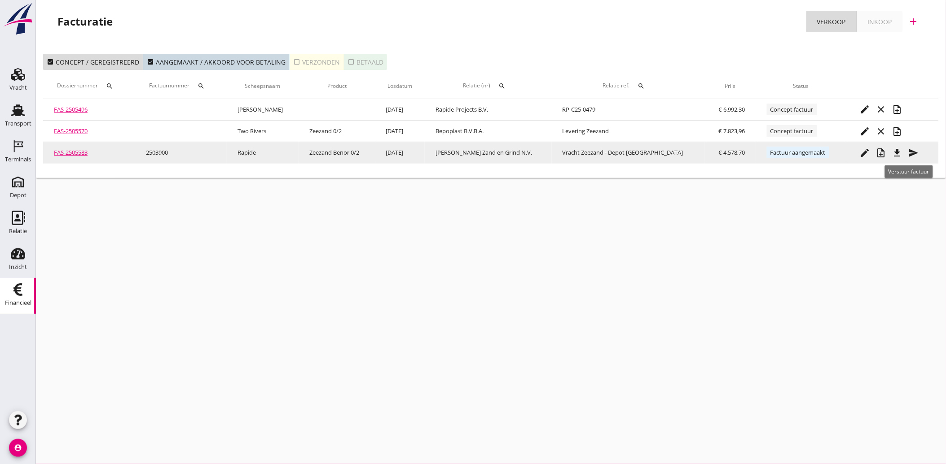
click at [908, 154] on icon "send" at bounding box center [913, 153] width 11 height 11
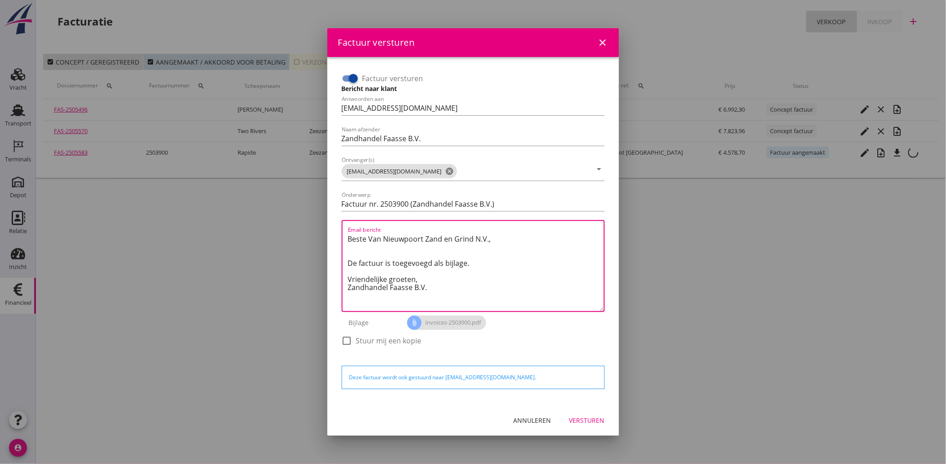
drag, startPoint x: 442, startPoint y: 293, endPoint x: 346, endPoint y: 220, distance: 120.3
click at [346, 220] on div "Factuur versturen Bericht naar klant Antwoorden aan [EMAIL_ADDRESS][DOMAIN_NAME…" at bounding box center [473, 214] width 270 height 293
paste textarea "Geachte heer/mevrouw, Hierbij zenden wij u onze factuur i.v.m. de door ons aan …"
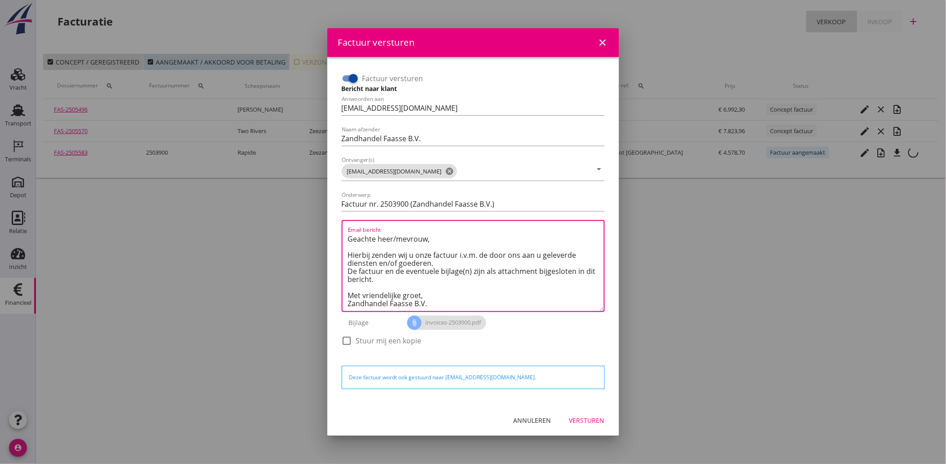
type textarea "Geachte heer/mevrouw, Hierbij zenden wij u onze factuur i.v.m. de door ons aan …"
click at [591, 424] on div "Versturen" at bounding box center [586, 420] width 35 height 9
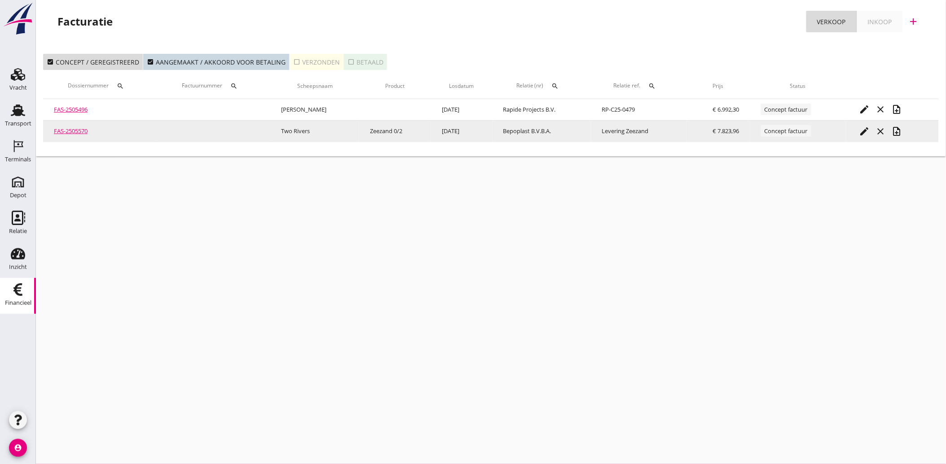
click at [868, 127] on icon "edit" at bounding box center [864, 131] width 11 height 11
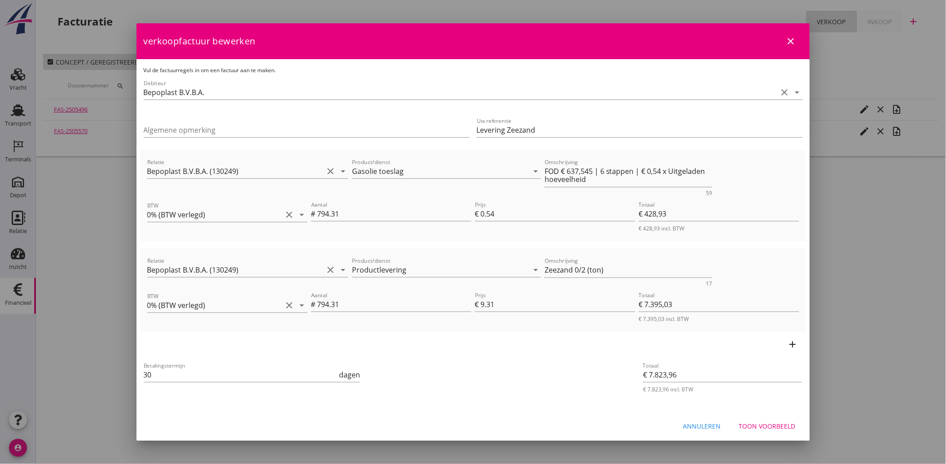
click at [774, 423] on div "Toon voorbeeld" at bounding box center [767, 426] width 57 height 9
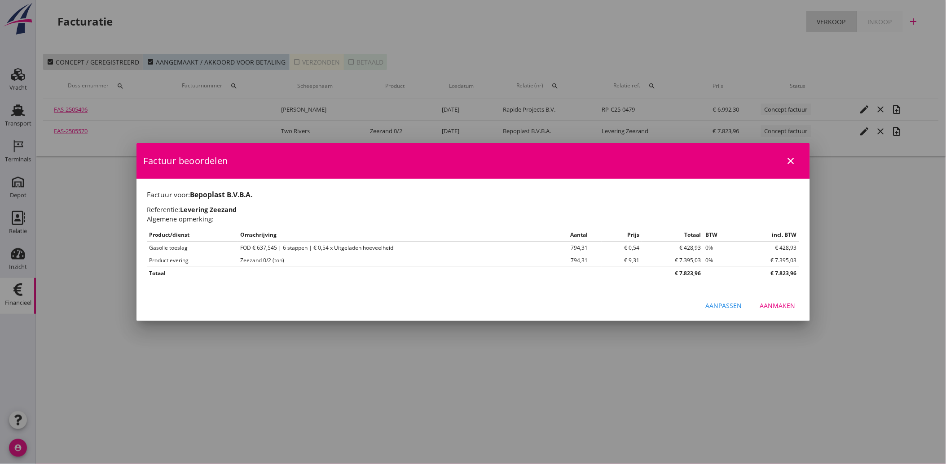
click at [770, 308] on div "Aanmaken" at bounding box center [777, 305] width 35 height 9
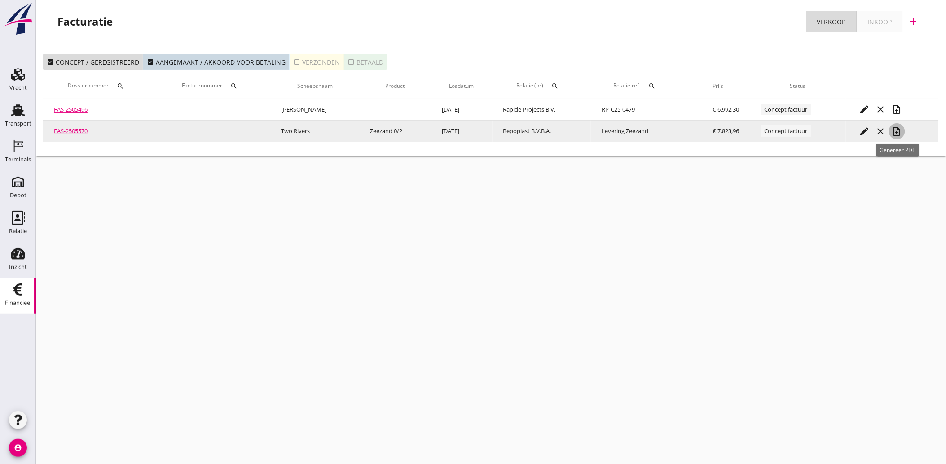
click at [896, 129] on icon "note_add" at bounding box center [896, 131] width 11 height 11
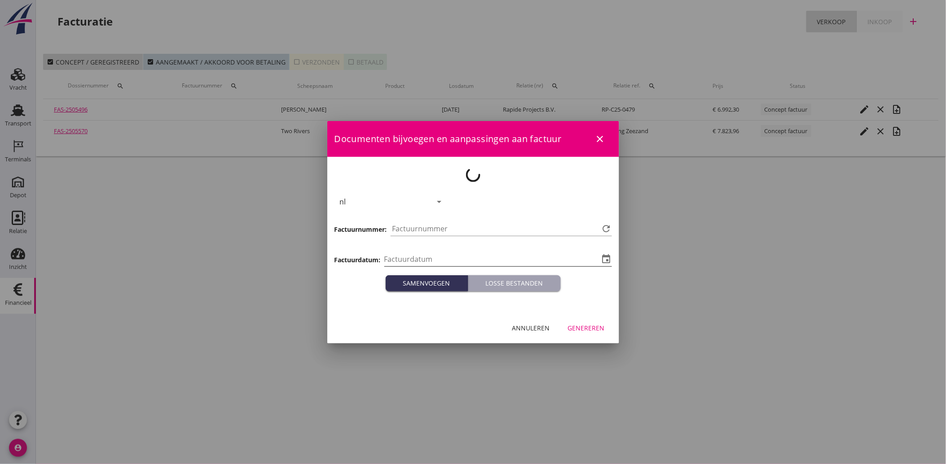
type input "[DATE]"
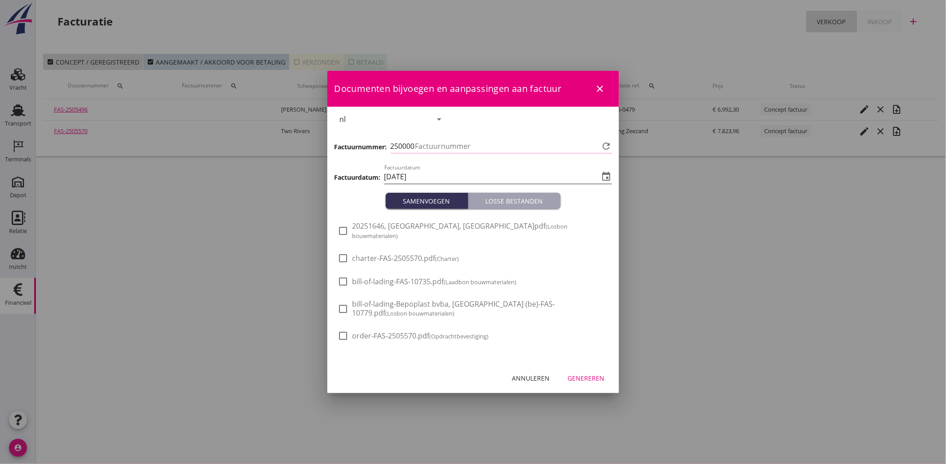
type input "3901"
click at [404, 232] on span "20251646, [GEOGRAPHIC_DATA], [GEOGRAPHIC_DATA]pdf (Losbon bouwmaterialen)" at bounding box center [480, 231] width 256 height 19
checkbox input "true"
click at [571, 374] on div "Genereren" at bounding box center [586, 378] width 37 height 9
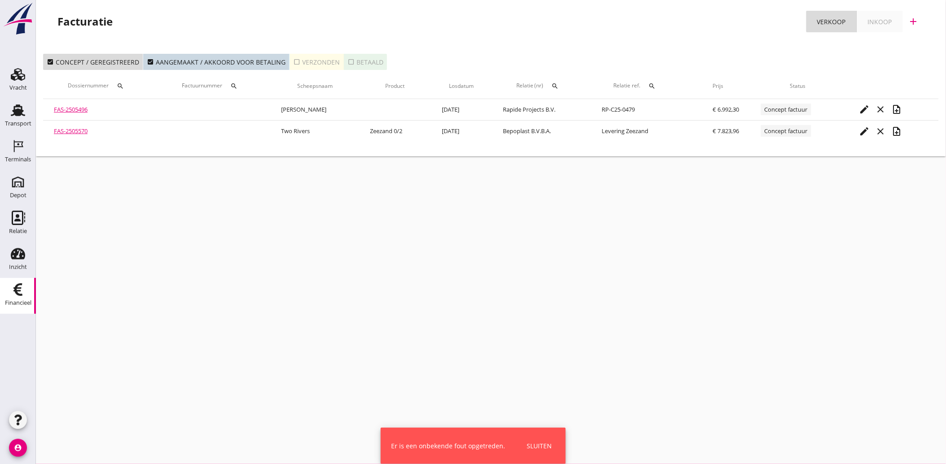
drag, startPoint x: 16, startPoint y: 107, endPoint x: 5, endPoint y: 295, distance: 188.8
click at [16, 108] on icon "Transport" at bounding box center [18, 110] width 14 height 14
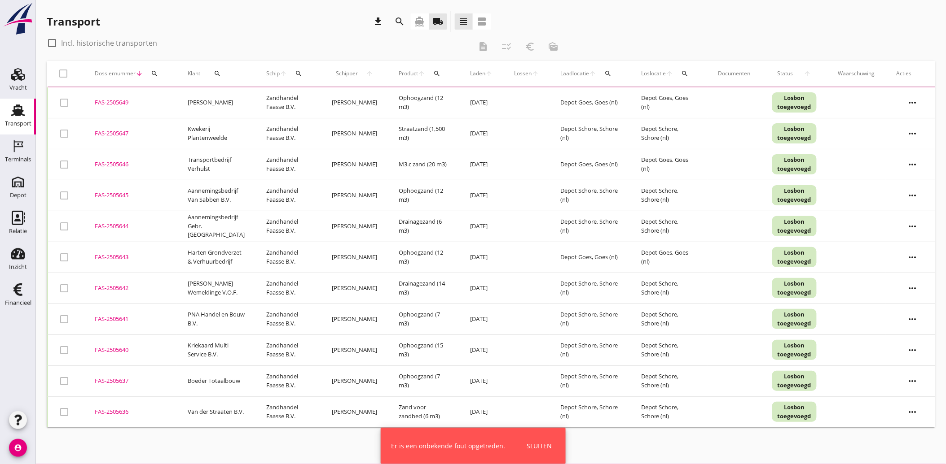
drag, startPoint x: 14, startPoint y: 289, endPoint x: 145, endPoint y: 311, distance: 132.5
click at [14, 289] on use at bounding box center [17, 290] width 9 height 13
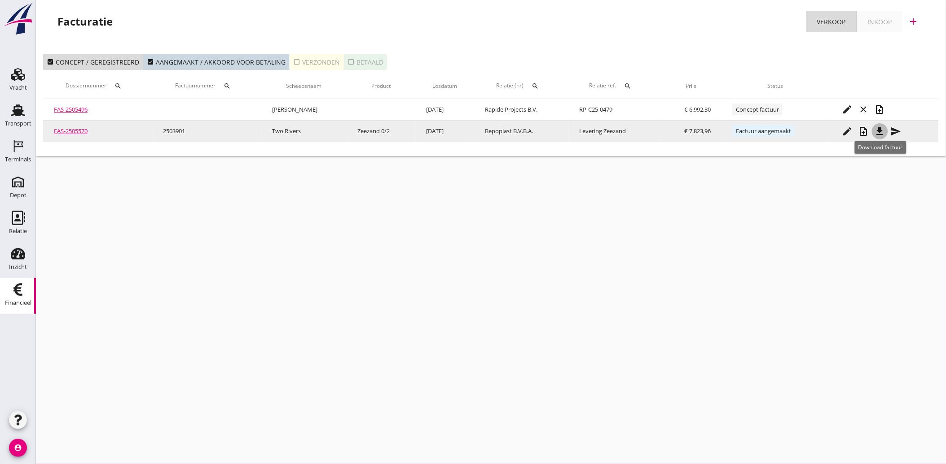
click at [881, 131] on icon "file_download" at bounding box center [879, 131] width 11 height 11
click at [900, 130] on icon "send" at bounding box center [895, 131] width 11 height 11
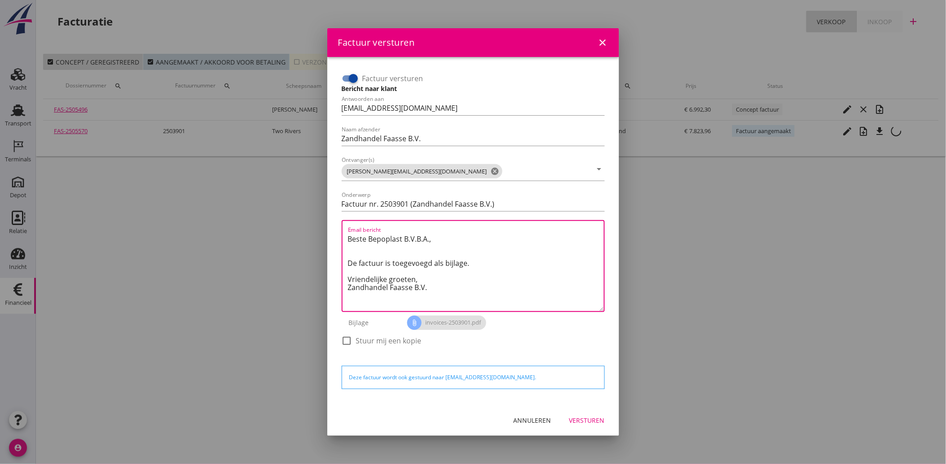
drag, startPoint x: 433, startPoint y: 290, endPoint x: 341, endPoint y: 239, distance: 105.5
click at [342, 239] on div "Email bericht Beste Bepoplast B.V.B.A., De factuur is toegevoegd als bijlage. V…" at bounding box center [473, 266] width 263 height 92
paste textarea "Geachte heer/mevrouw, Hierbij zenden wij u onze factuur i.v.m. de door ons aan …"
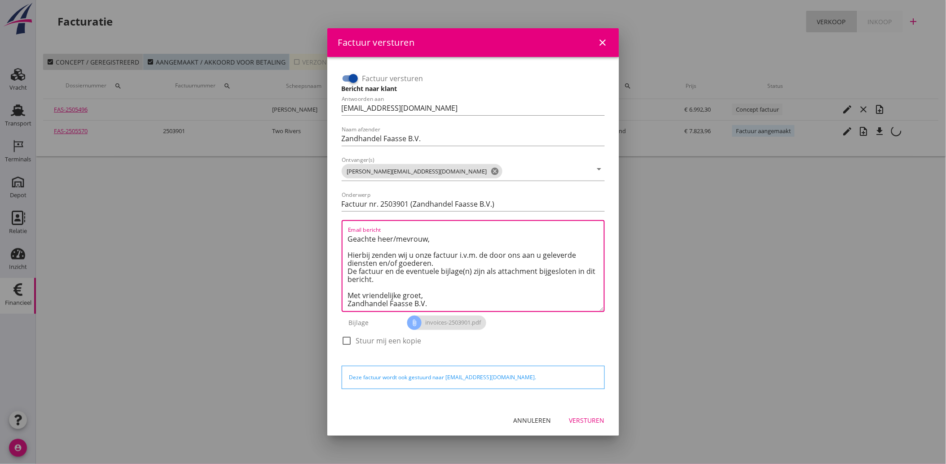
scroll to position [5, 0]
type textarea "Geachte heer/mevrouw, Hierbij zenden wij u onze factuur i.v.m. de door ons aan …"
click at [594, 419] on div "Versturen" at bounding box center [586, 420] width 35 height 9
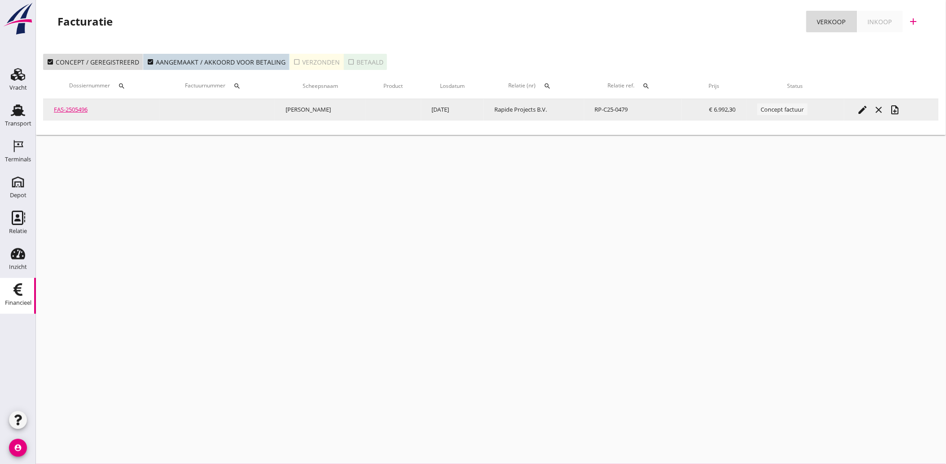
click at [862, 111] on icon "edit" at bounding box center [862, 110] width 11 height 11
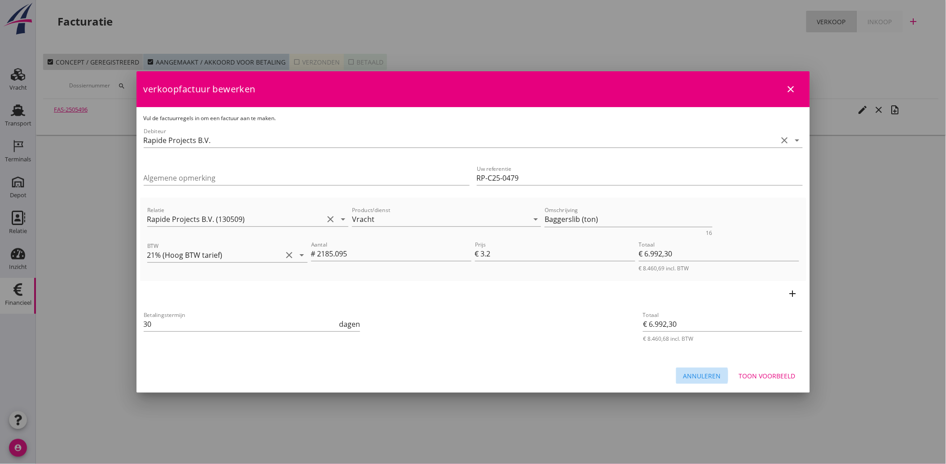
click at [702, 381] on button "Annuleren" at bounding box center [702, 376] width 52 height 16
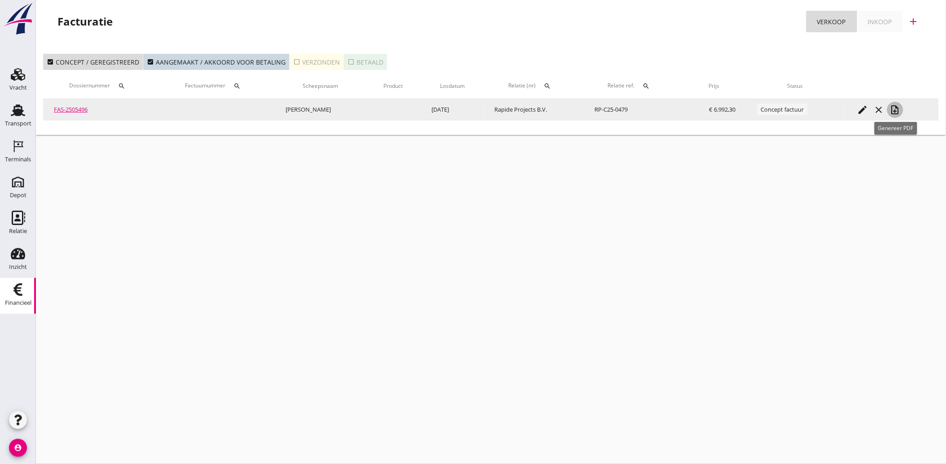
click at [898, 107] on icon "note_add" at bounding box center [894, 110] width 11 height 11
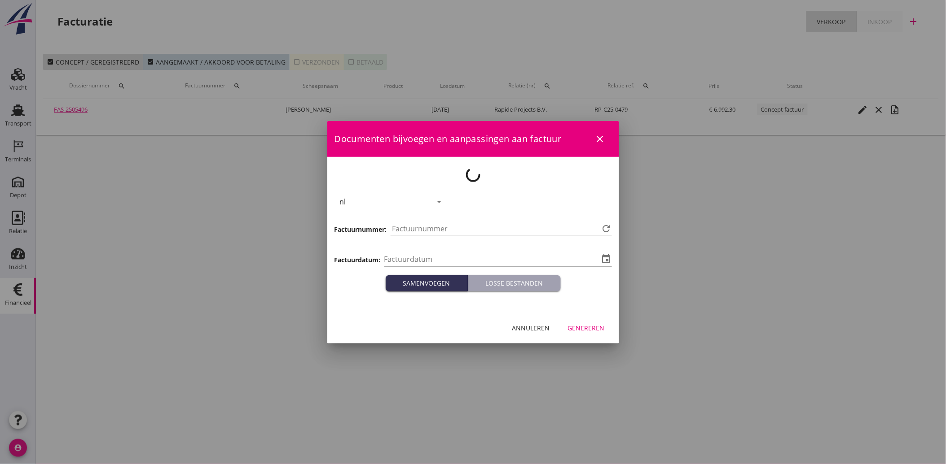
type input "[DATE]"
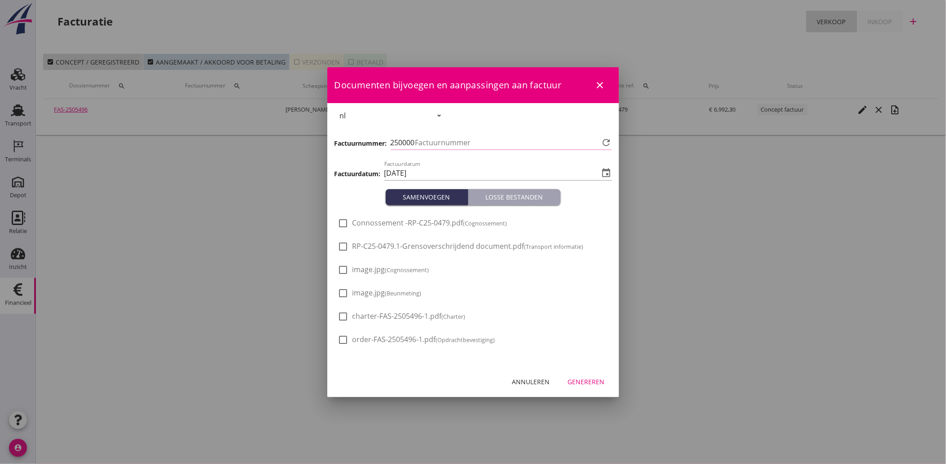
type input "3902"
click at [342, 266] on div at bounding box center [343, 270] width 15 height 15
checkbox input "true"
click at [337, 298] on div "check_box_outline_blank Connossement -RP-C25-0479.pdf (Cognossement) check_box_…" at bounding box center [473, 287] width 292 height 162
click at [342, 290] on div at bounding box center [343, 293] width 15 height 15
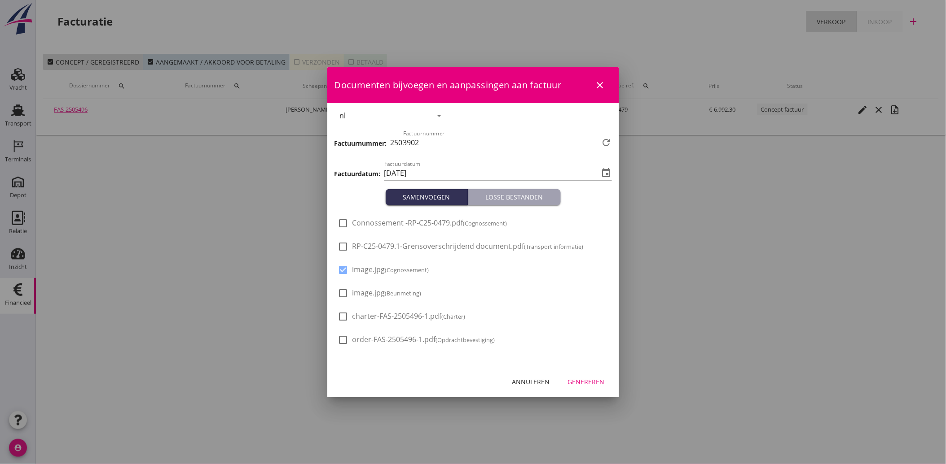
checkbox input "true"
click at [587, 380] on div "Genereren" at bounding box center [586, 381] width 37 height 9
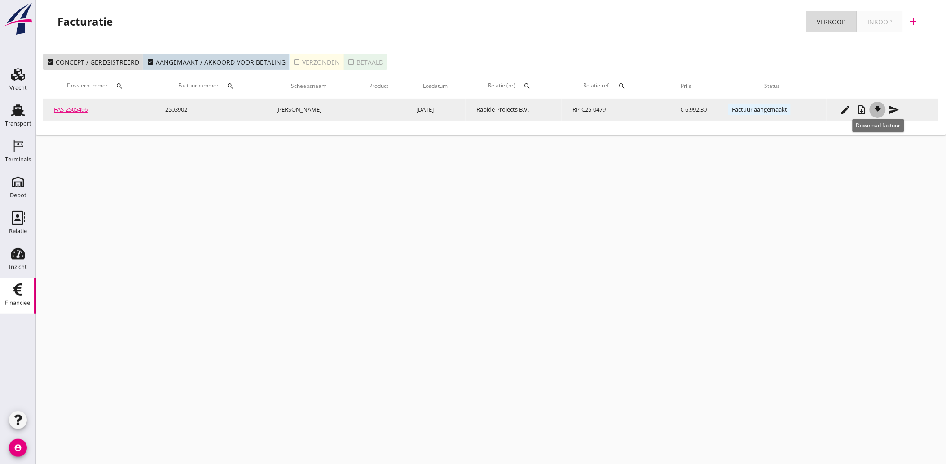
click at [877, 107] on icon "file_download" at bounding box center [877, 110] width 11 height 11
click at [892, 105] on icon "send" at bounding box center [893, 110] width 11 height 11
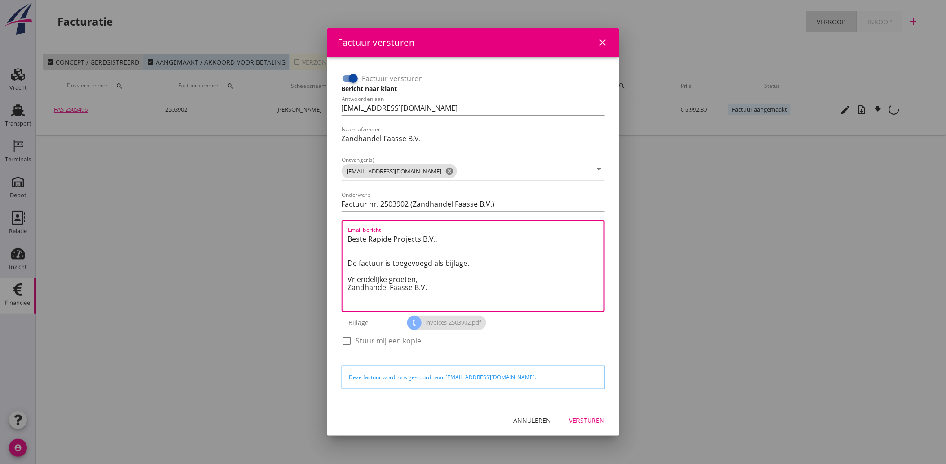
drag, startPoint x: 442, startPoint y: 299, endPoint x: 322, endPoint y: 223, distance: 142.3
click at [322, 223] on div "Factuur versturen close Factuur versturen Bericht naar klant Antwoorden aan [EM…" at bounding box center [473, 232] width 946 height 464
paste textarea "Geachte heer/mevrouw, Hierbij zenden wij u onze factuur i.v.m. de door ons aan …"
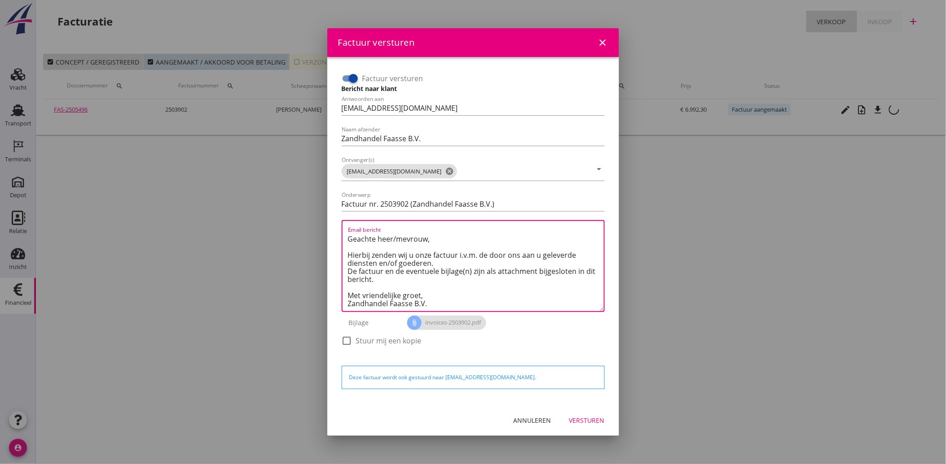
type textarea "Geachte heer/mevrouw, Hierbij zenden wij u onze factuur i.v.m. de door ons aan …"
click at [580, 421] on div "Versturen" at bounding box center [586, 420] width 35 height 9
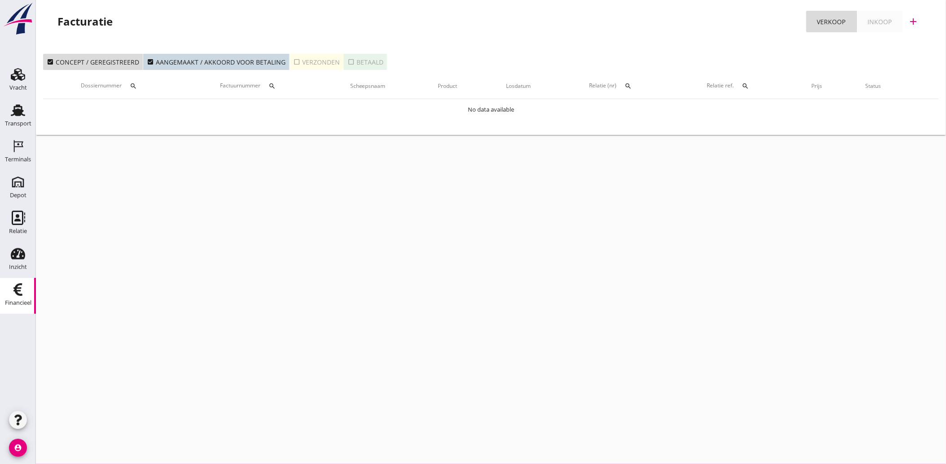
click at [296, 61] on icon "check_box_outline_blank" at bounding box center [296, 61] width 7 height 7
